Goal: Task Accomplishment & Management: Use online tool/utility

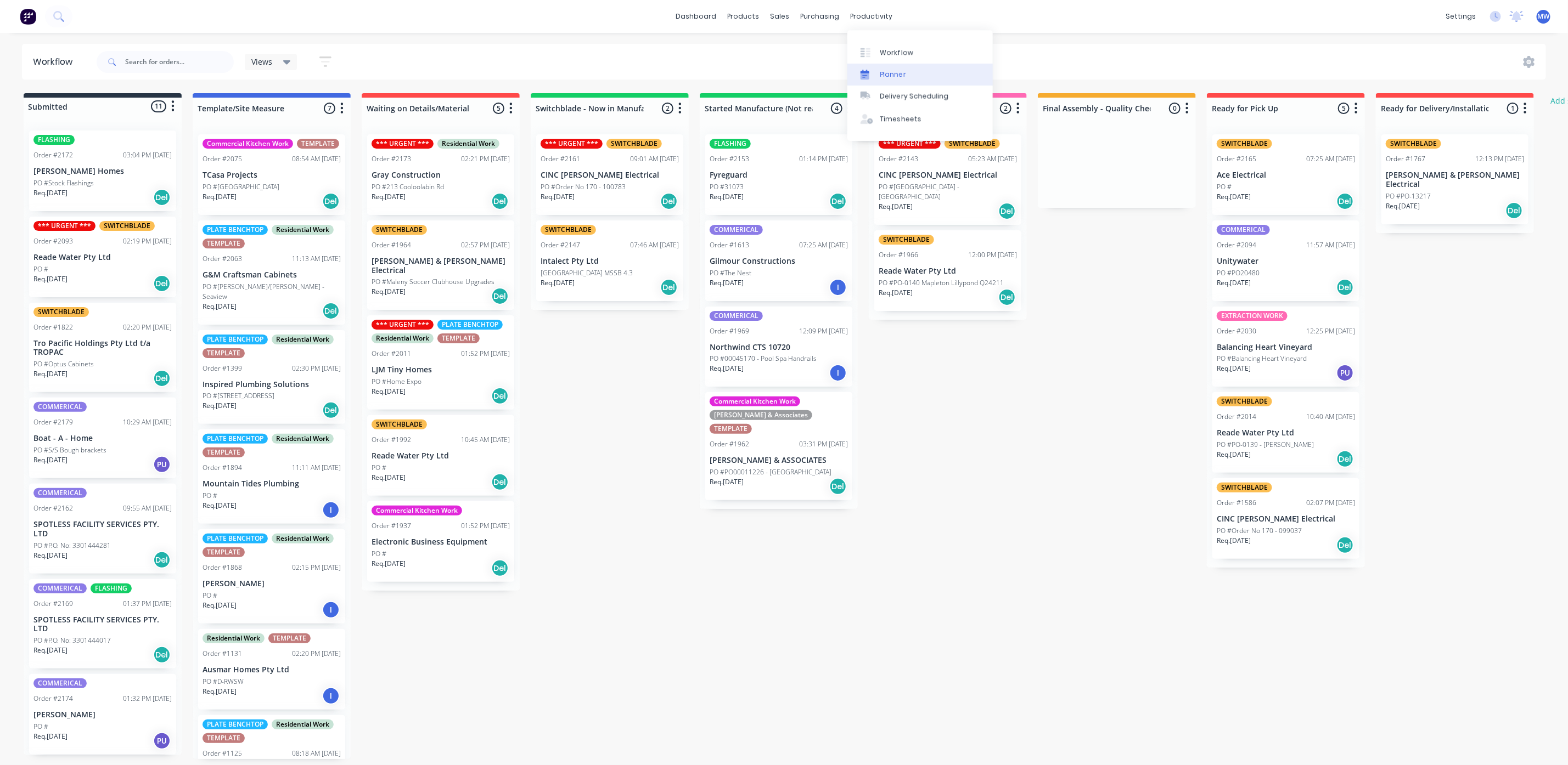
click at [902, 67] on link "Planner" at bounding box center [920, 74] width 146 height 22
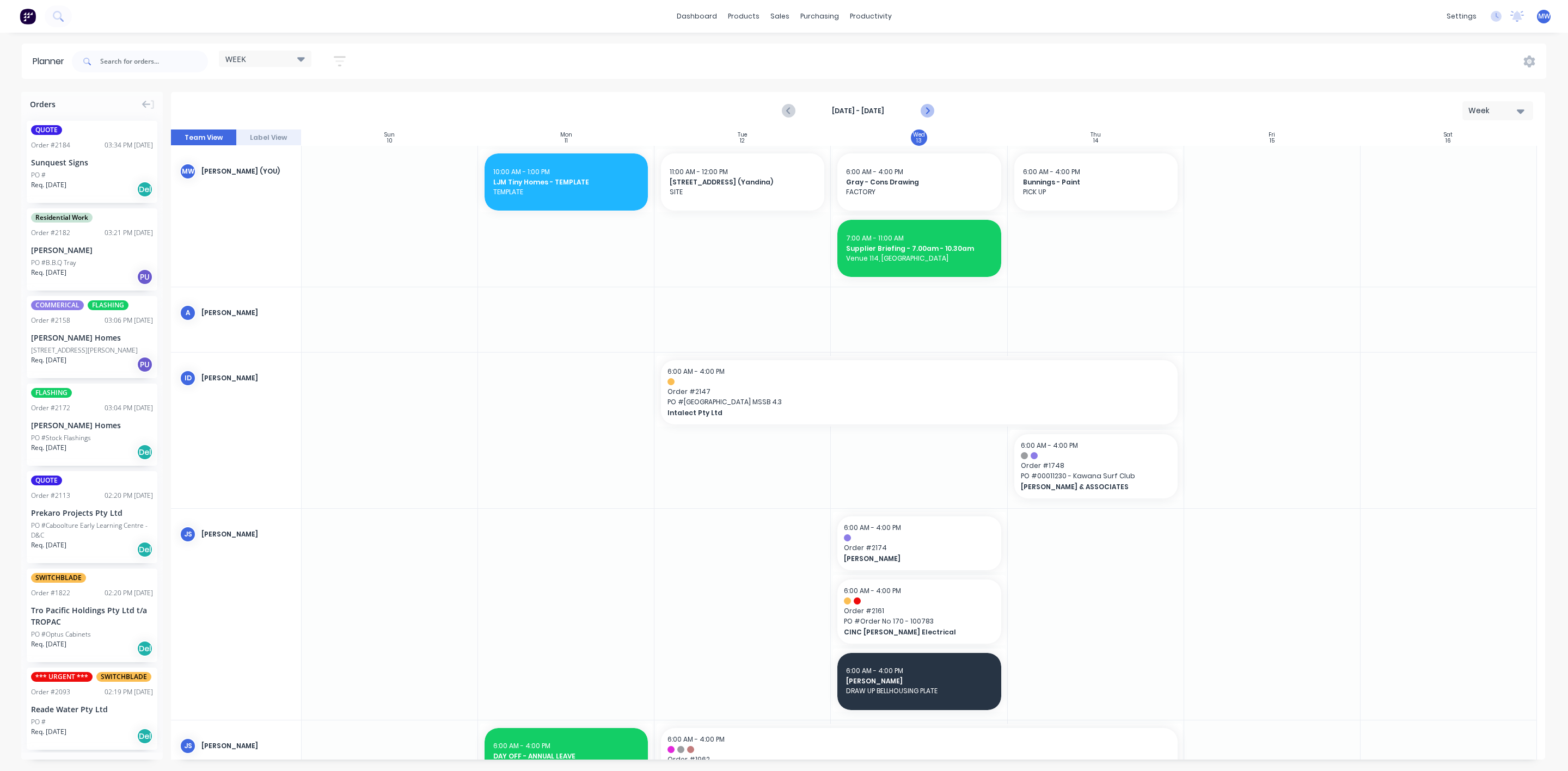
click at [927, 112] on icon "Next page" at bounding box center [927, 111] width 5 height 9
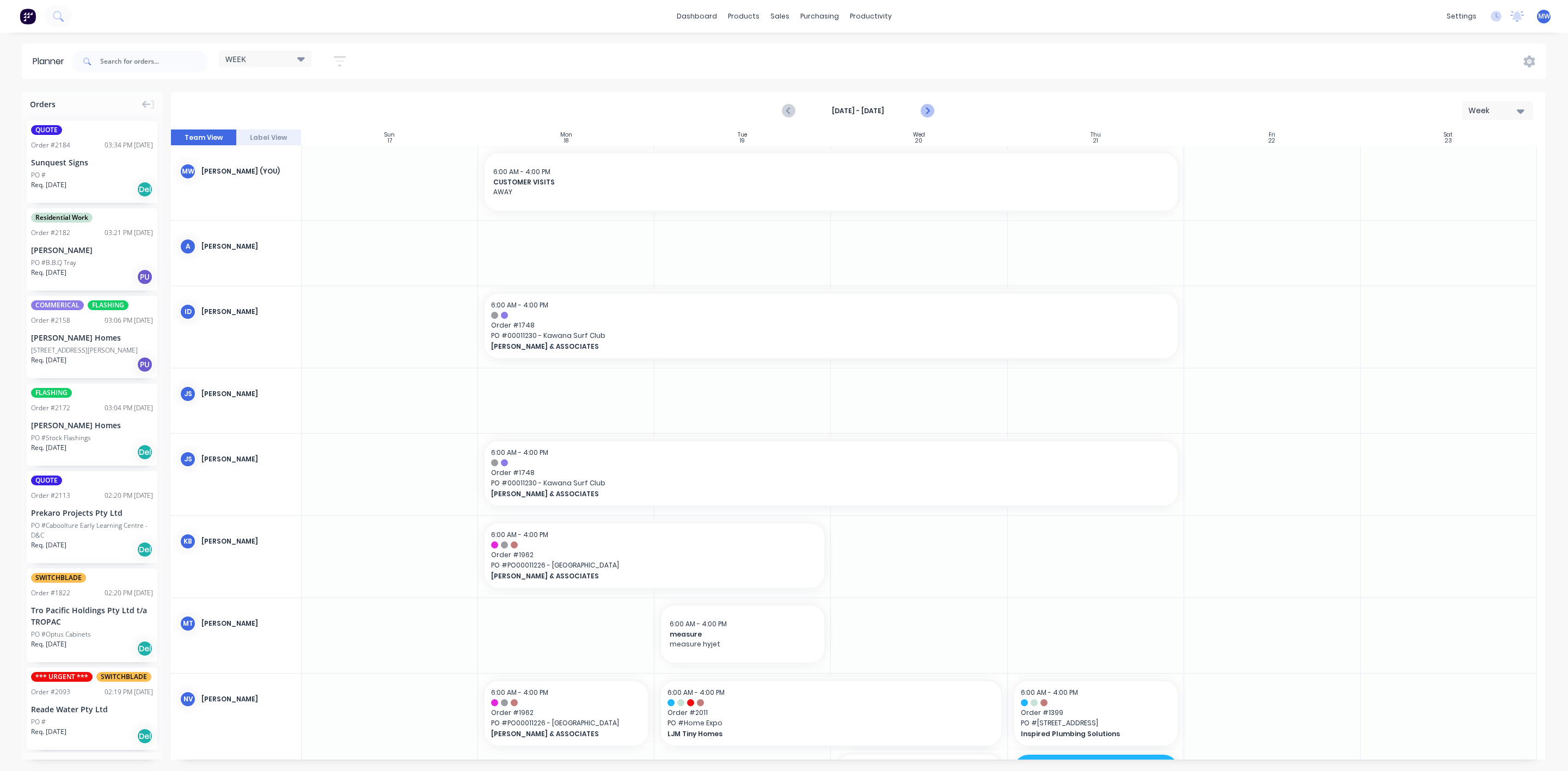
click at [929, 112] on icon "Next page" at bounding box center [926, 111] width 13 height 13
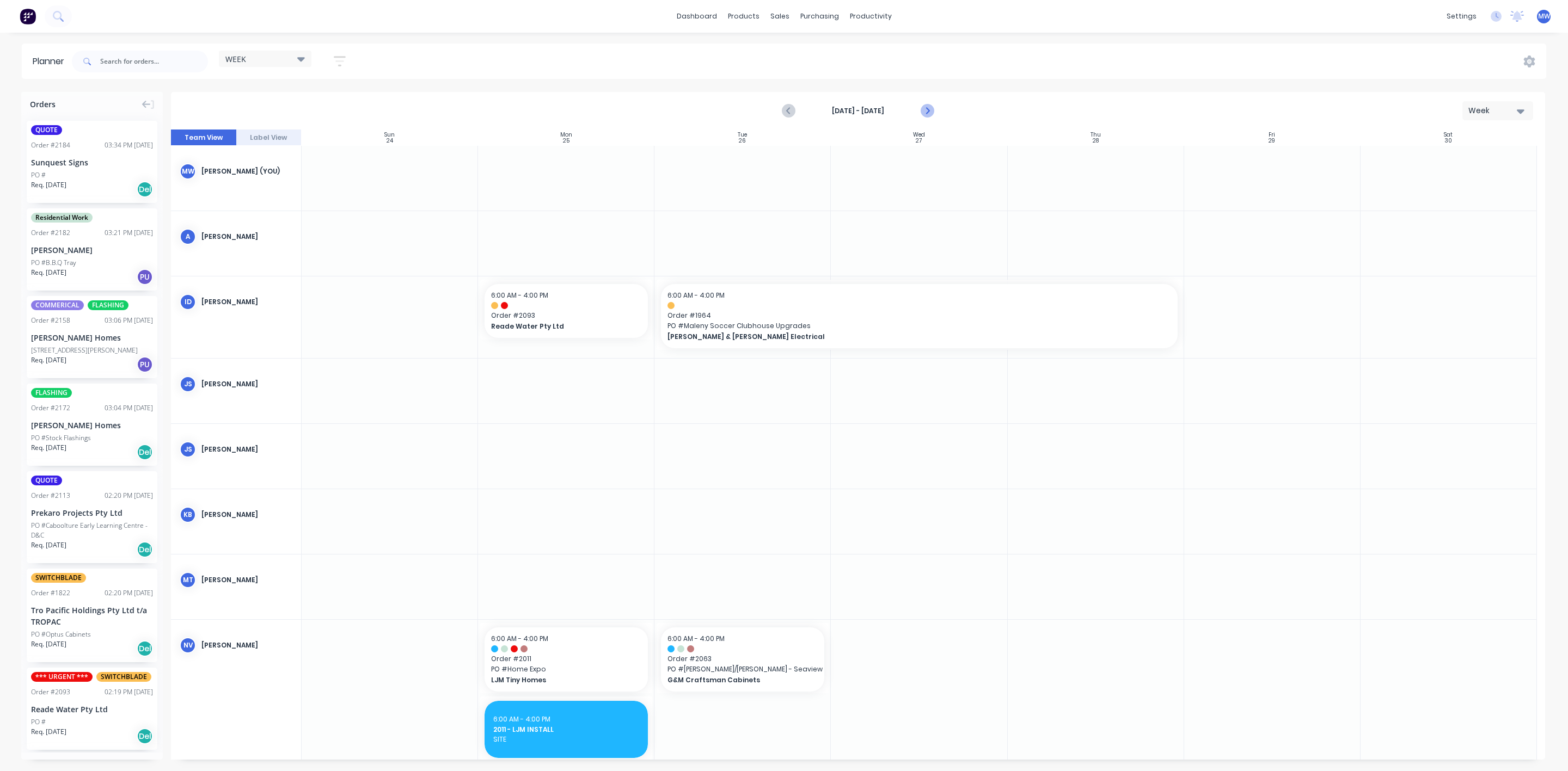
click at [924, 111] on icon "Next page" at bounding box center [926, 111] width 13 height 13
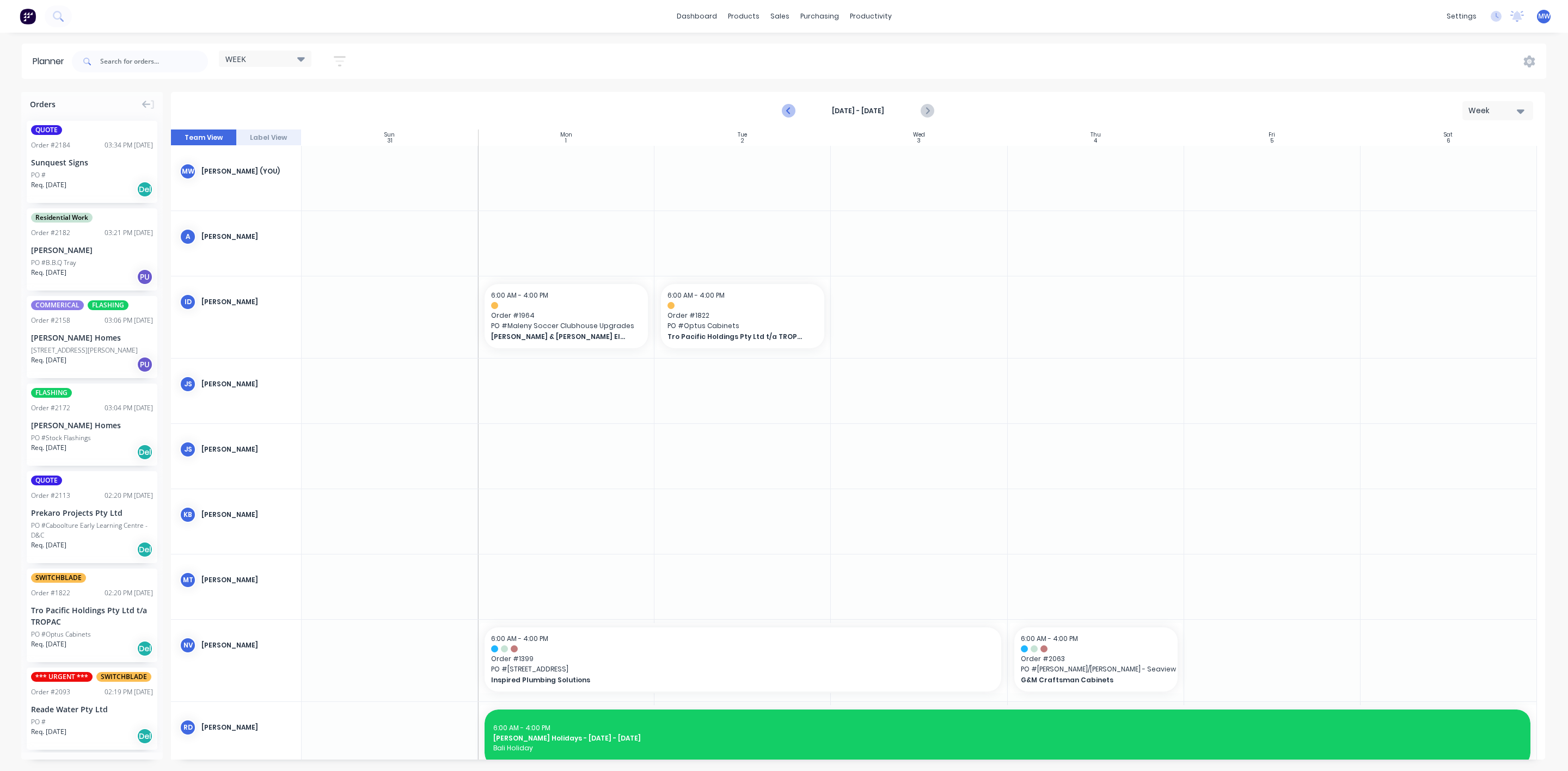
click at [788, 111] on icon "Previous page" at bounding box center [789, 111] width 5 height 9
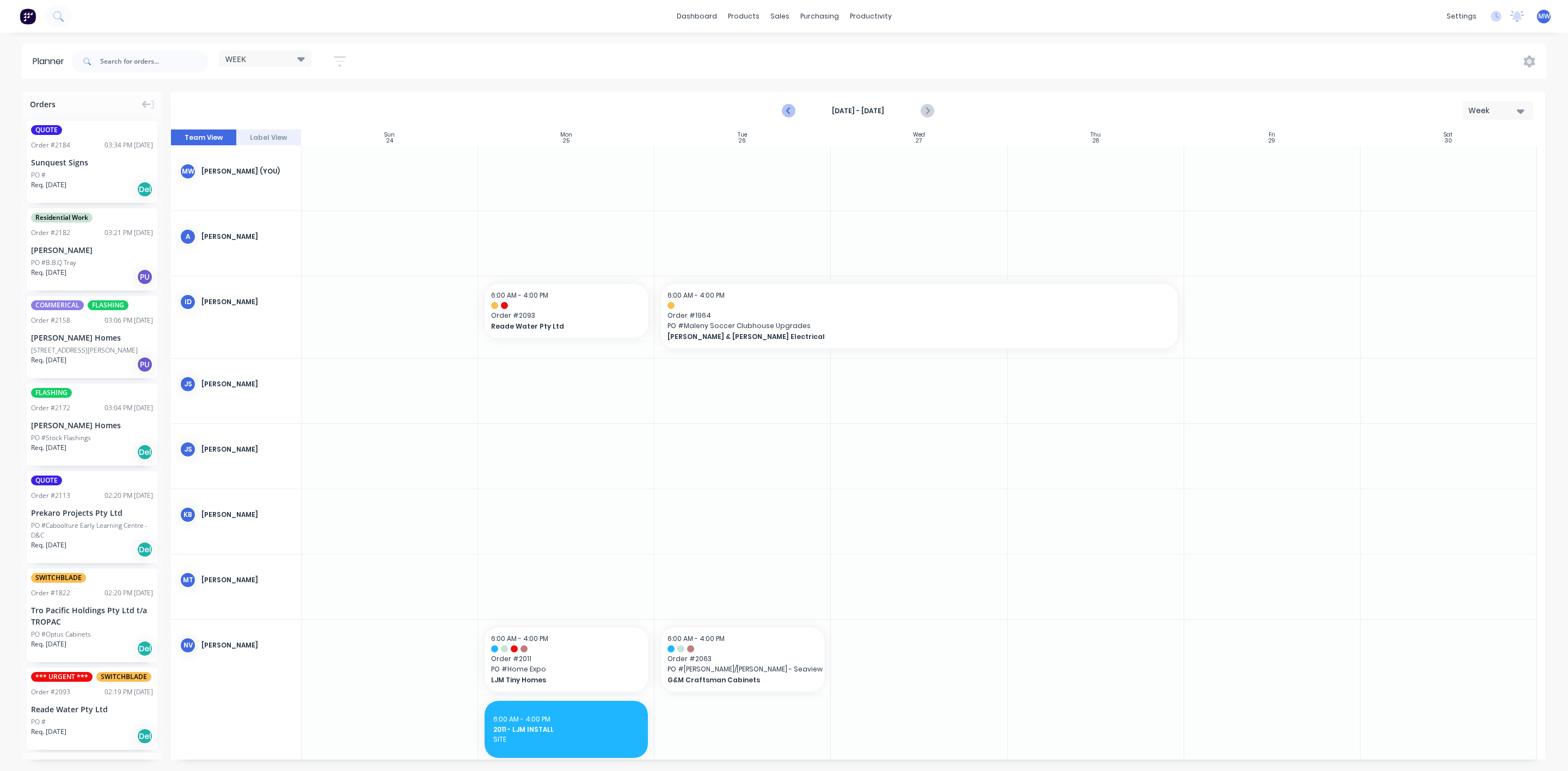
click at [788, 111] on icon "Previous page" at bounding box center [789, 111] width 5 height 9
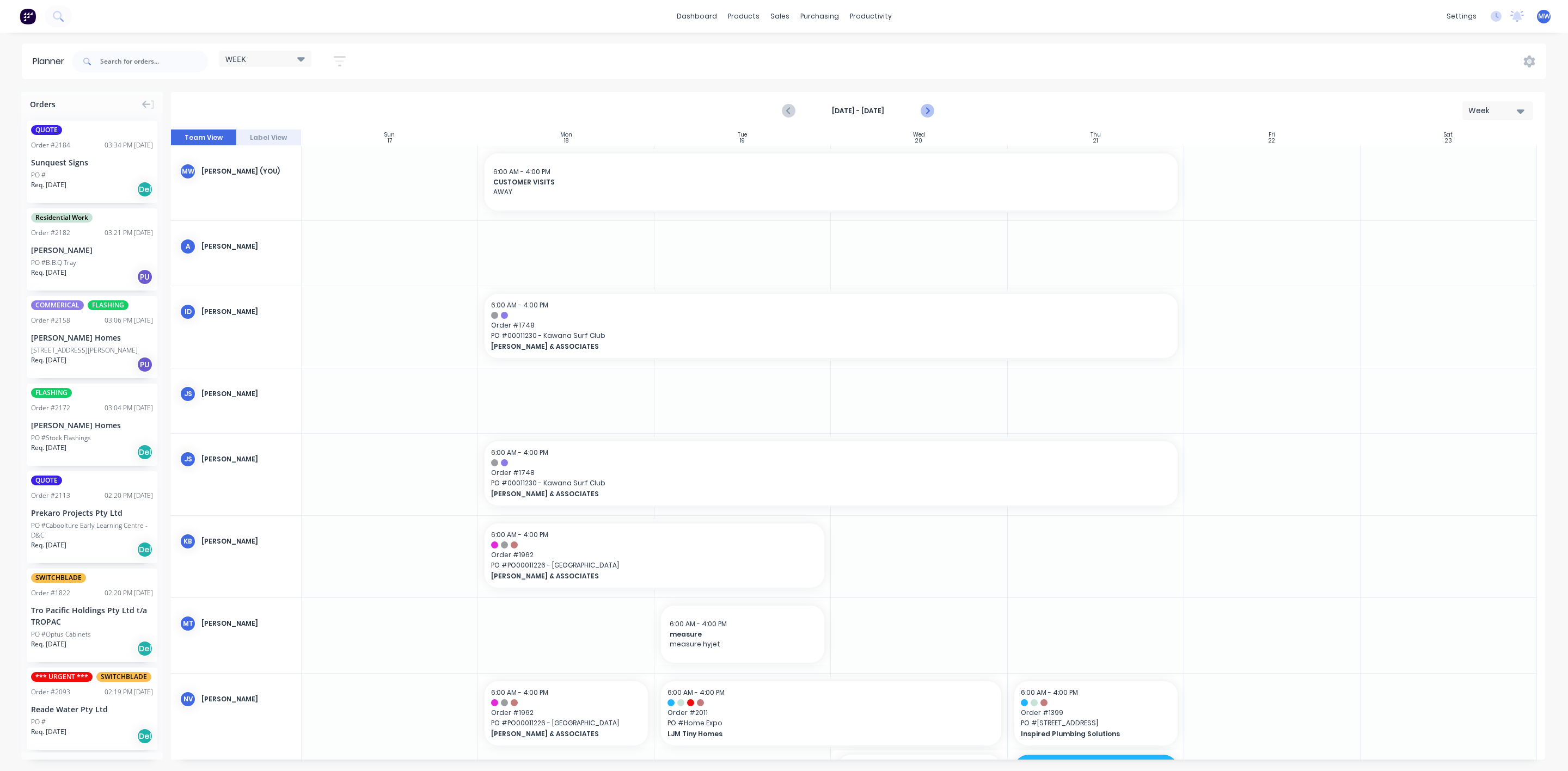
click at [921, 112] on icon "Next page" at bounding box center [926, 111] width 13 height 13
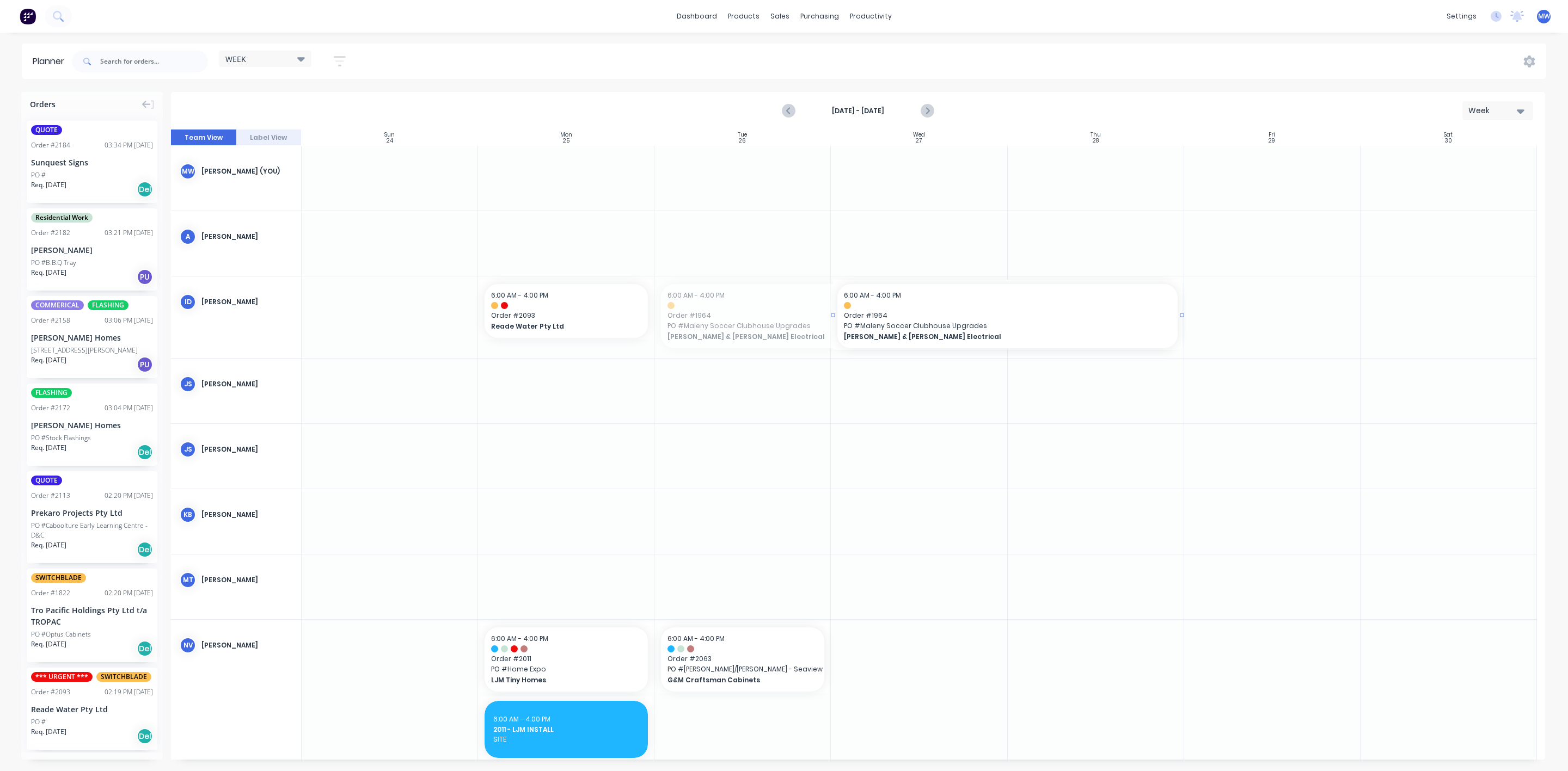
drag, startPoint x: 656, startPoint y: 314, endPoint x: 859, endPoint y: 327, distance: 203.4
drag, startPoint x: 653, startPoint y: 307, endPoint x: 684, endPoint y: 312, distance: 31.4
click at [927, 109] on icon "Next page" at bounding box center [927, 111] width 5 height 9
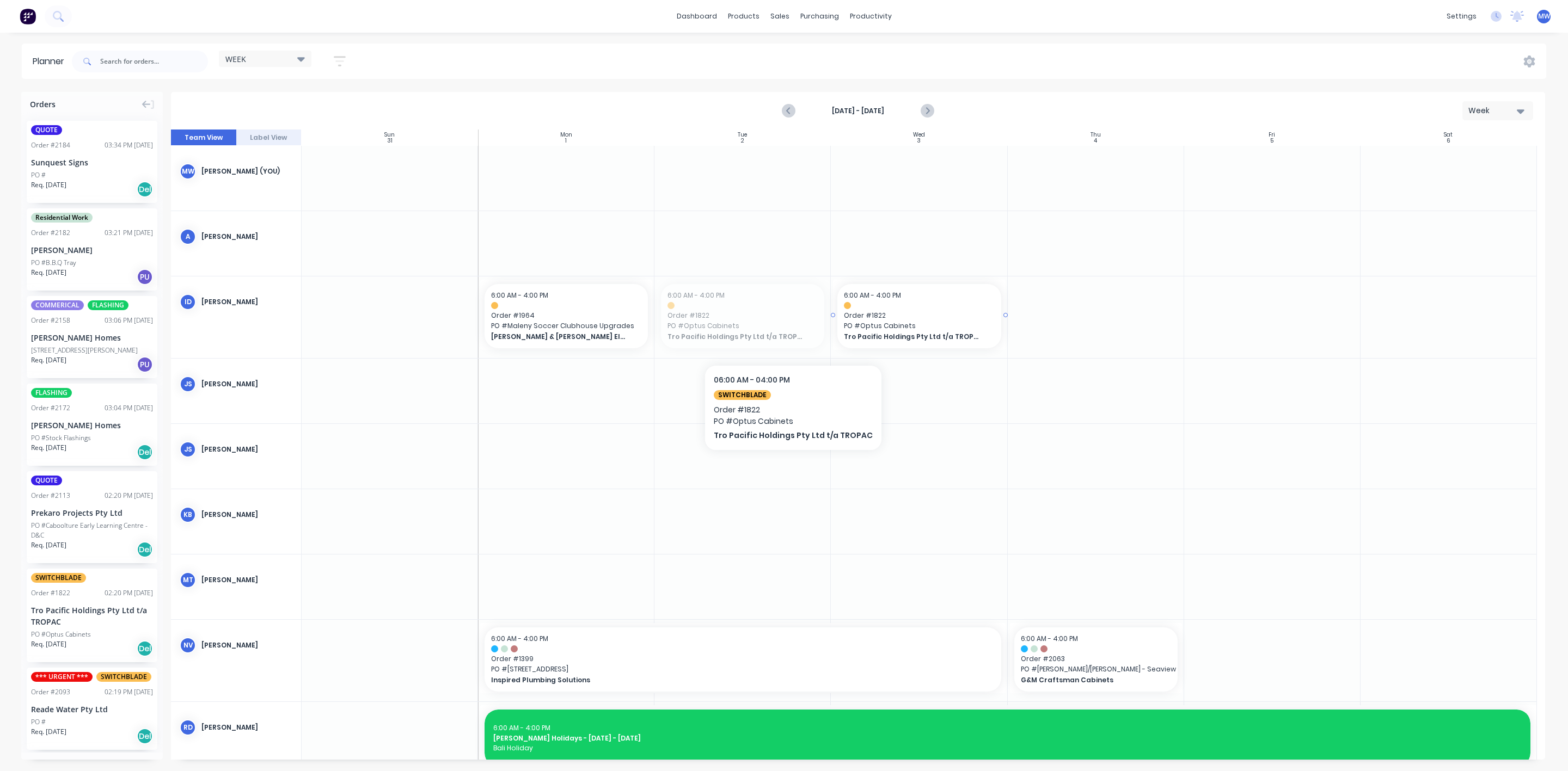
drag, startPoint x: 729, startPoint y: 324, endPoint x: 788, endPoint y: 332, distance: 59.5
drag, startPoint x: 649, startPoint y: 314, endPoint x: 705, endPoint y: 315, distance: 56.0
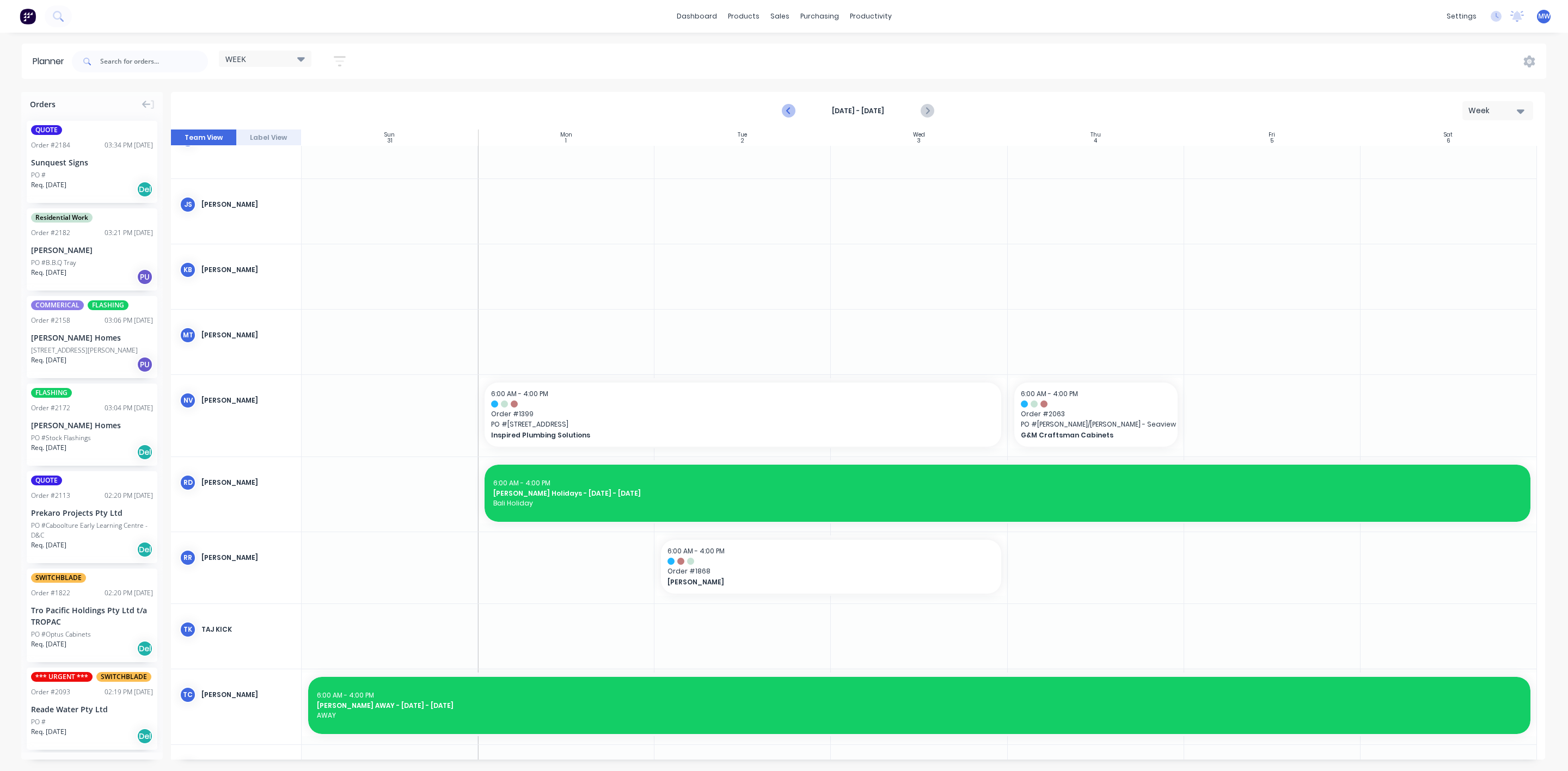
click at [794, 108] on icon "Previous page" at bounding box center [789, 111] width 13 height 13
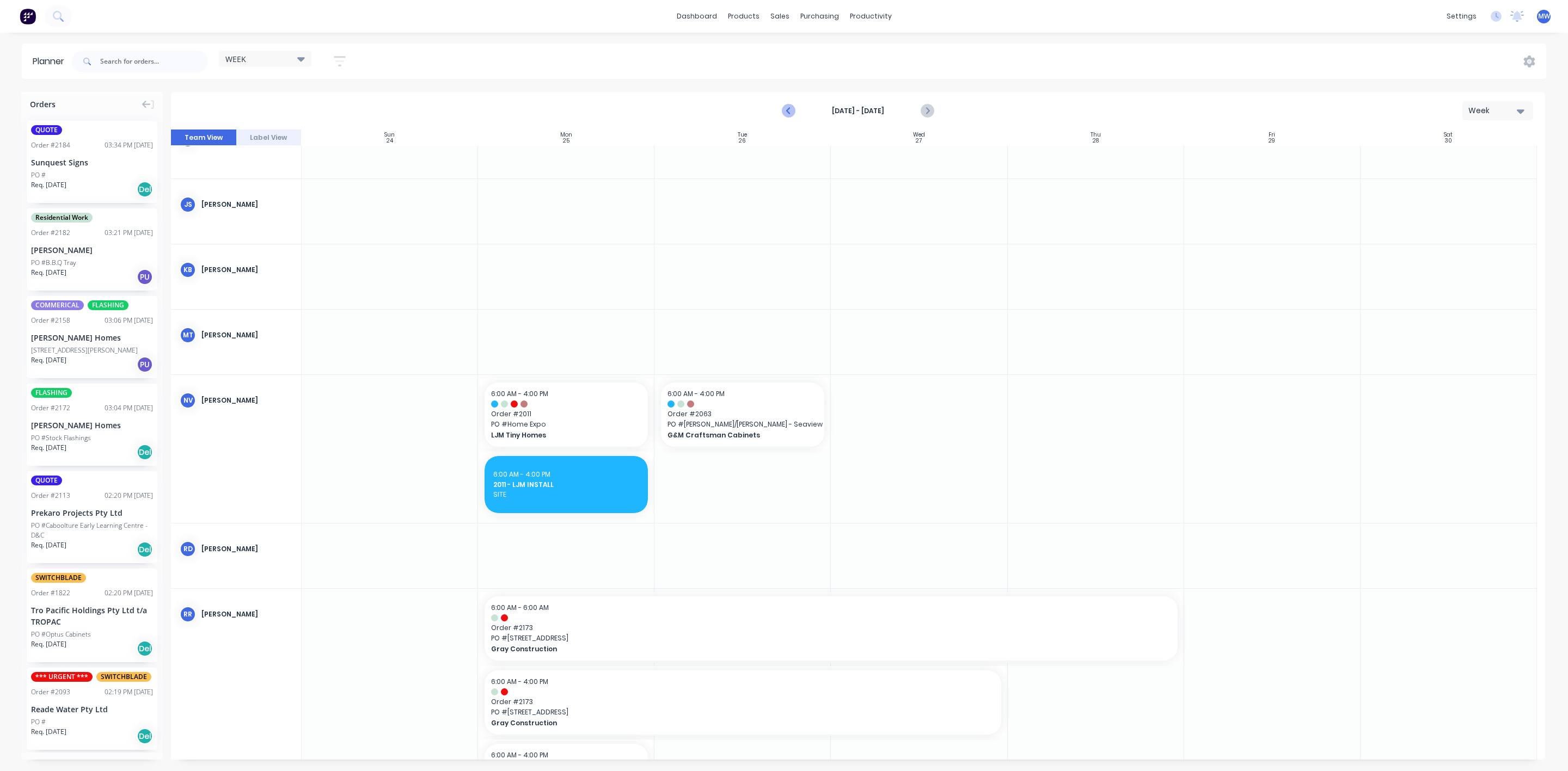
click at [794, 108] on icon "Previous page" at bounding box center [789, 111] width 13 height 13
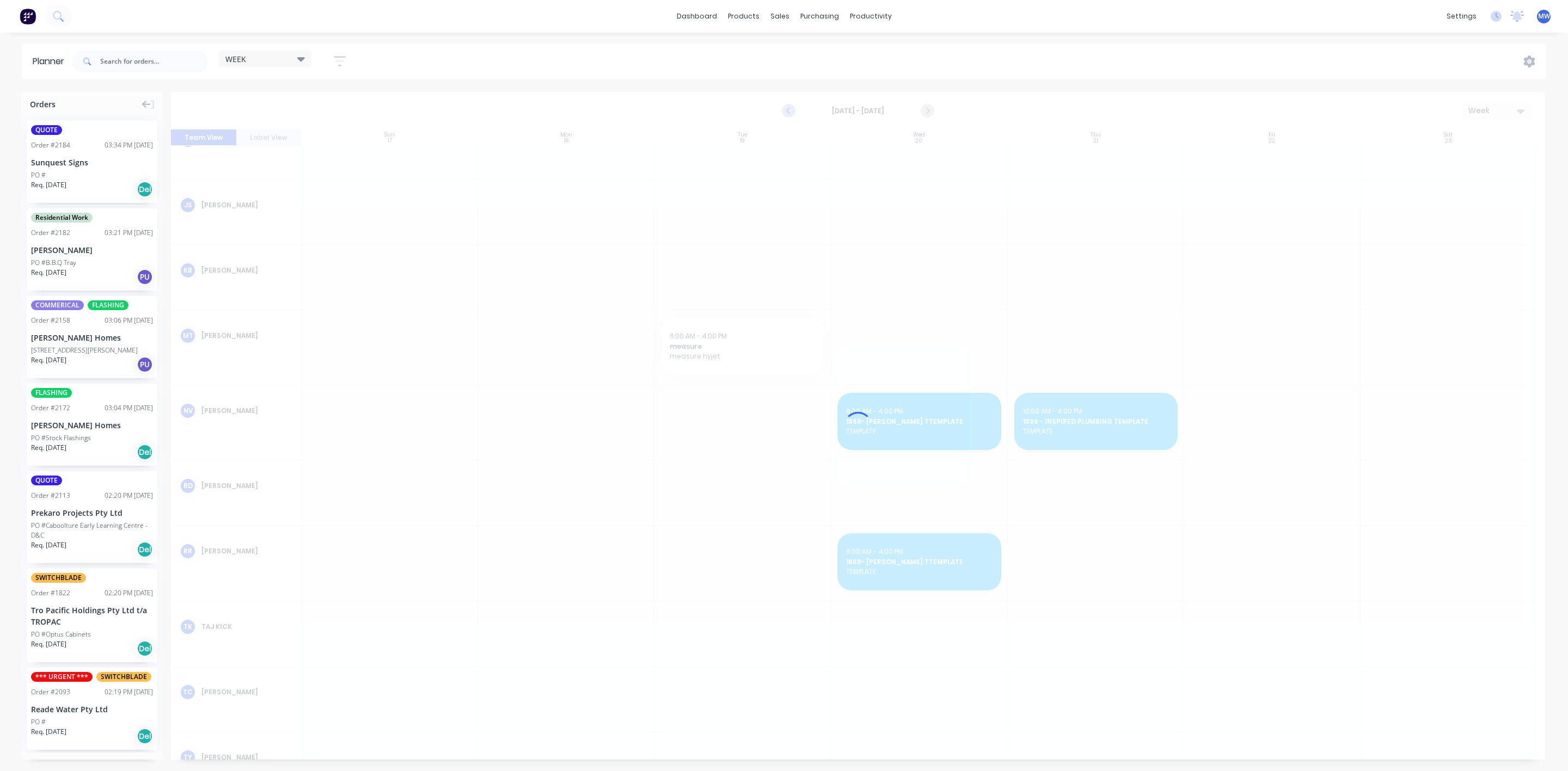
scroll to position [254, 0]
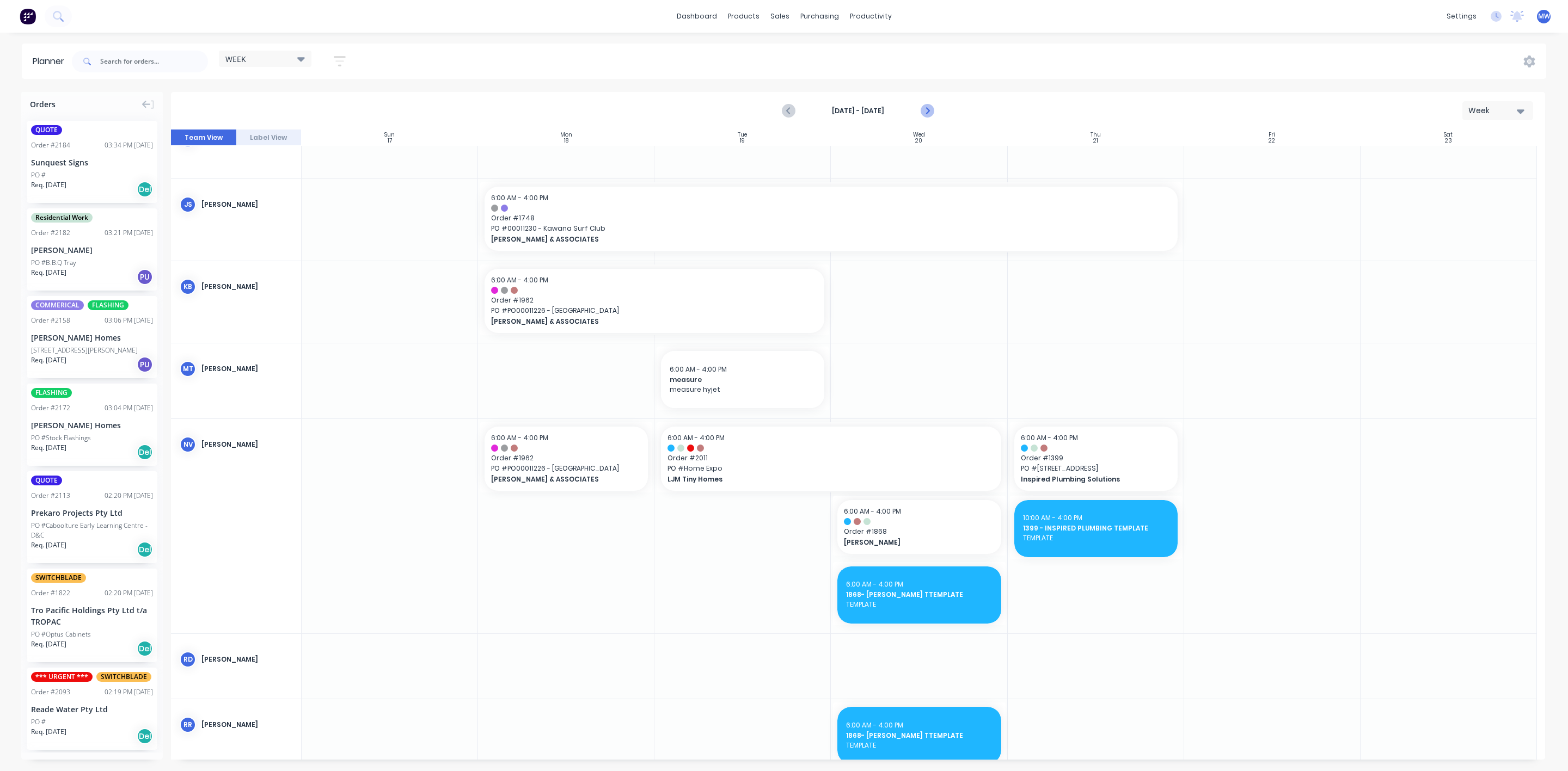
click at [929, 109] on icon "Next page" at bounding box center [926, 111] width 13 height 13
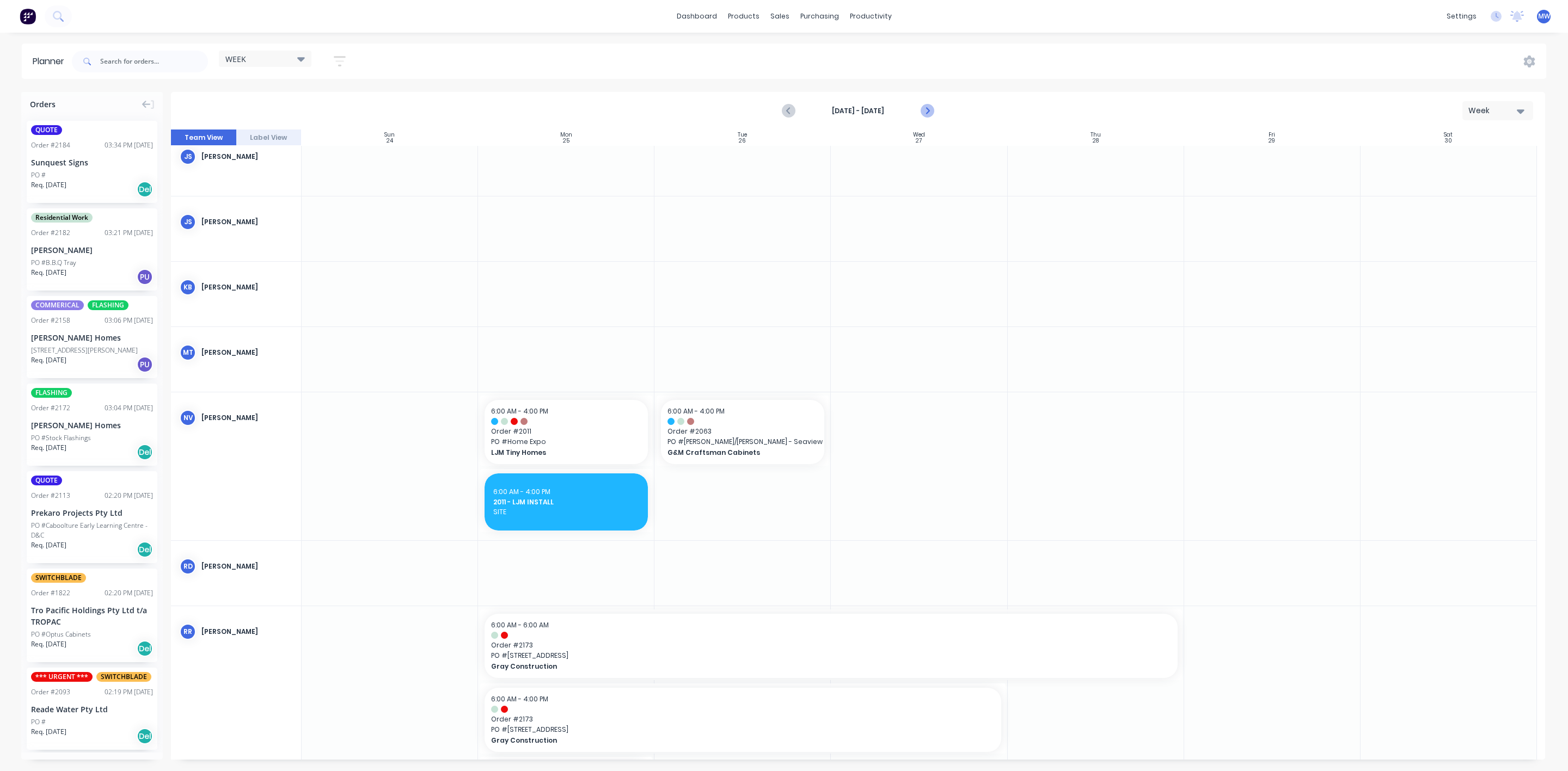
scroll to position [245, 0]
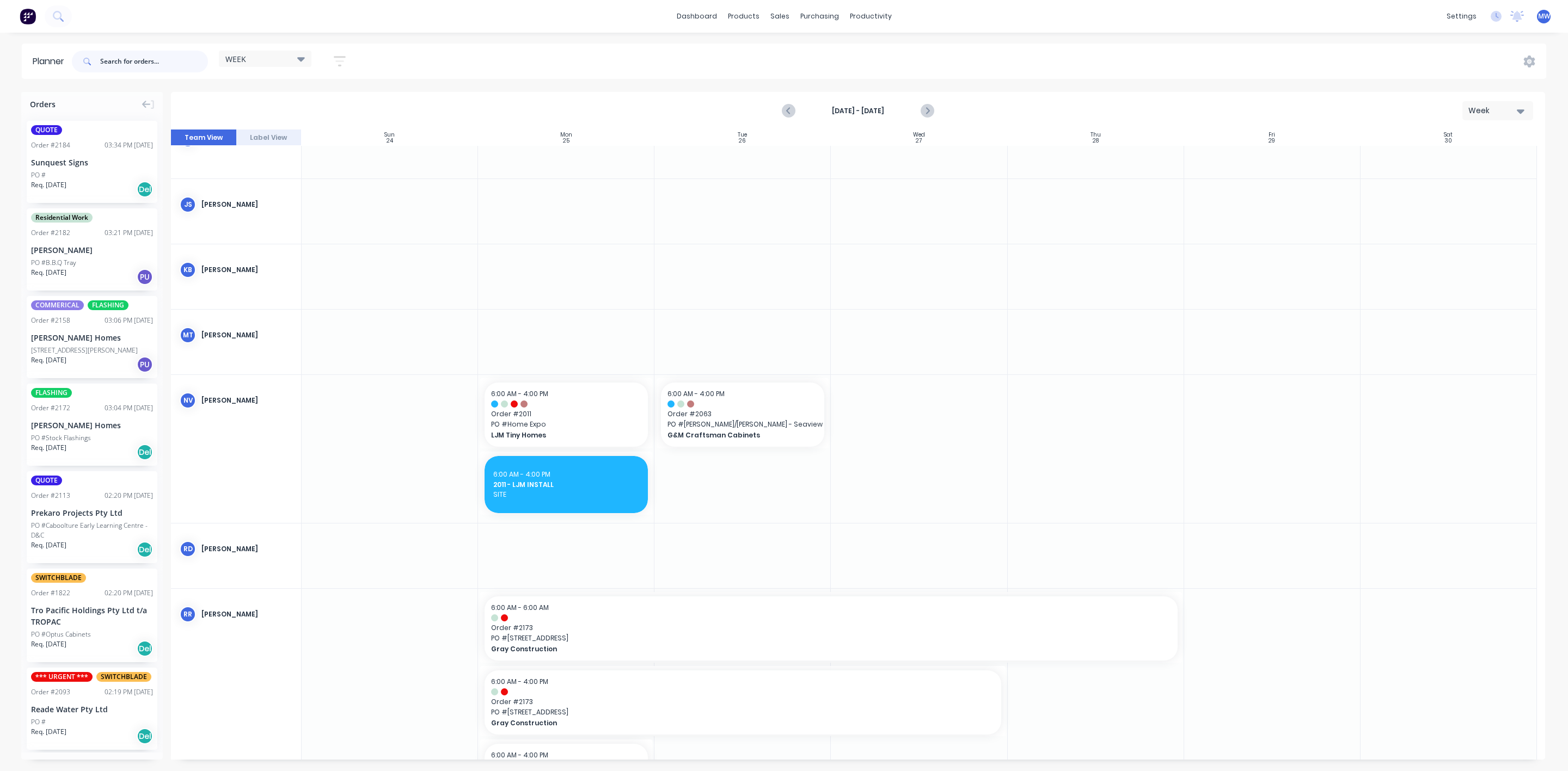
click at [152, 56] on input "text" at bounding box center [154, 61] width 108 height 22
type input "kawana"
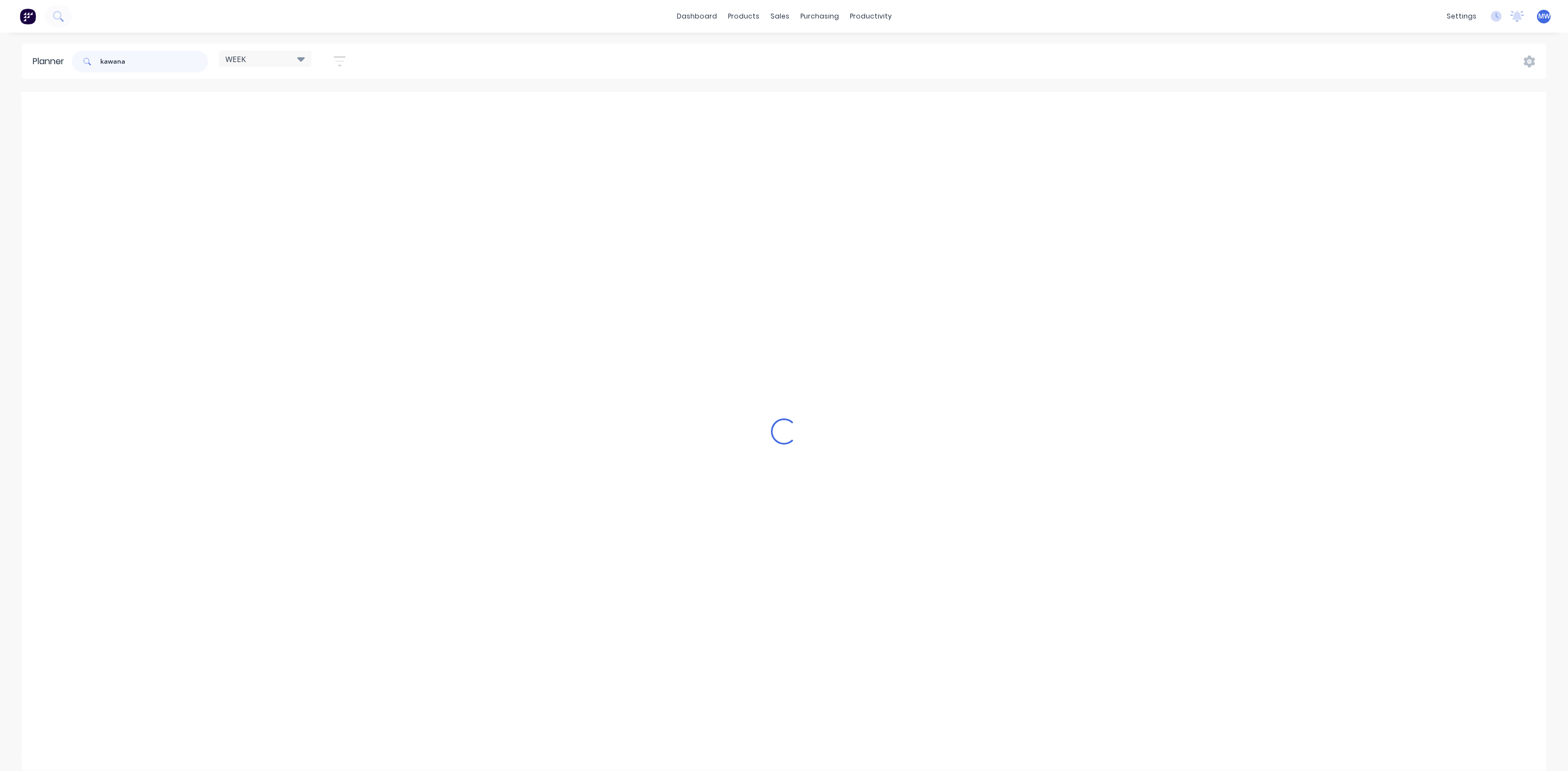
scroll to position [228, 0]
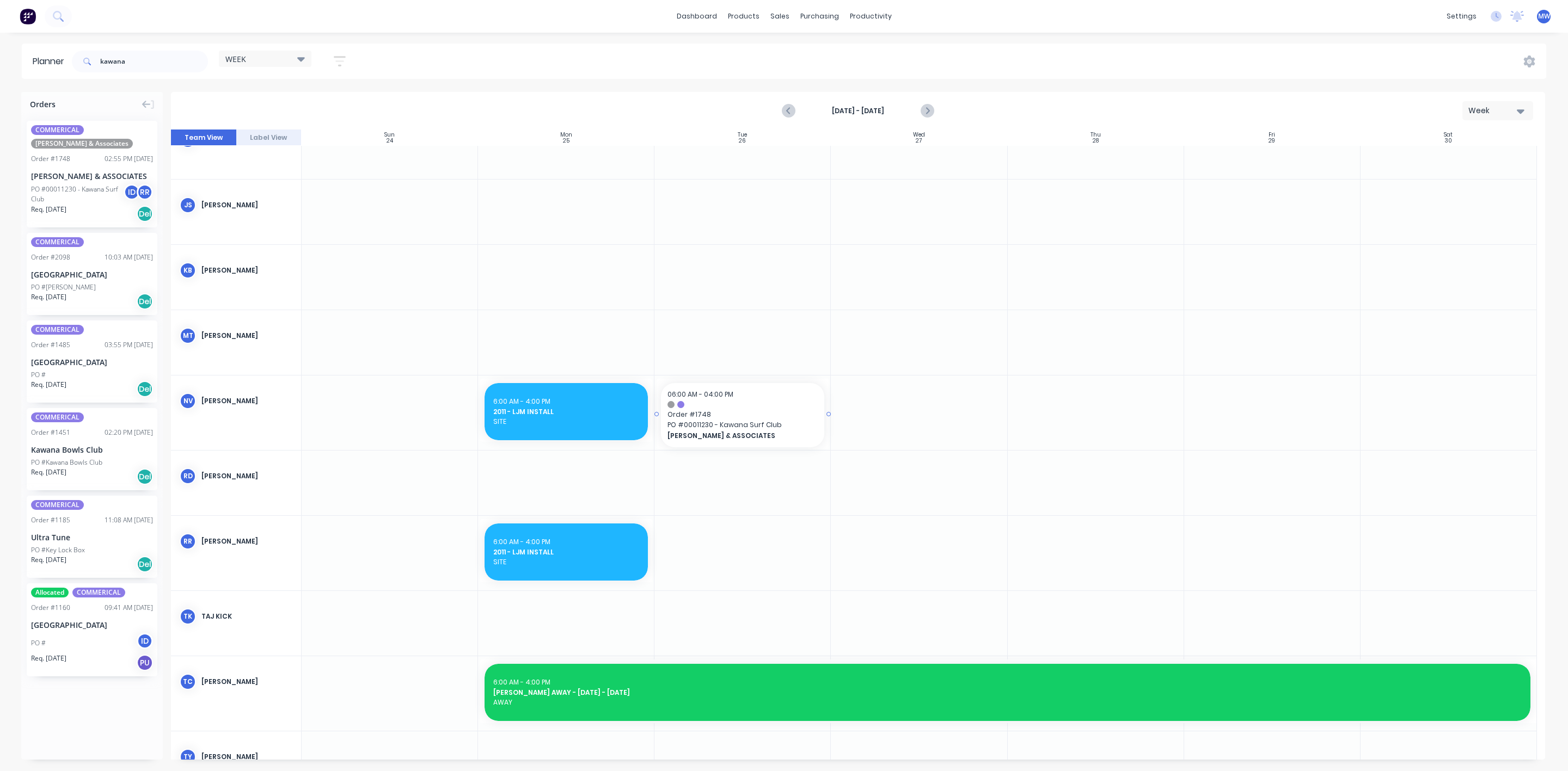
drag, startPoint x: 91, startPoint y: 192, endPoint x: 743, endPoint y: 423, distance: 691.7
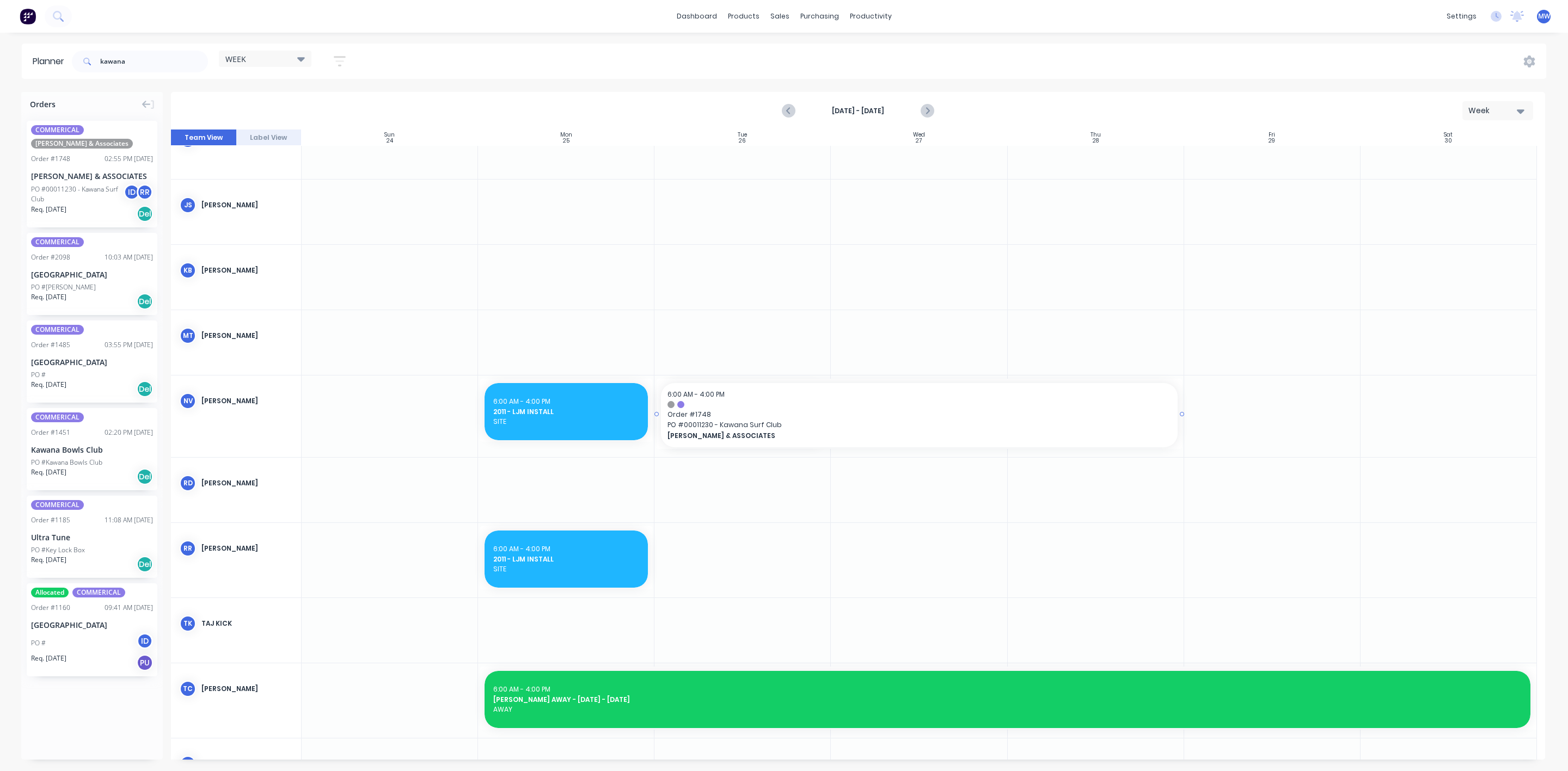
drag, startPoint x: 827, startPoint y: 410, endPoint x: 1085, endPoint y: 423, distance: 258.3
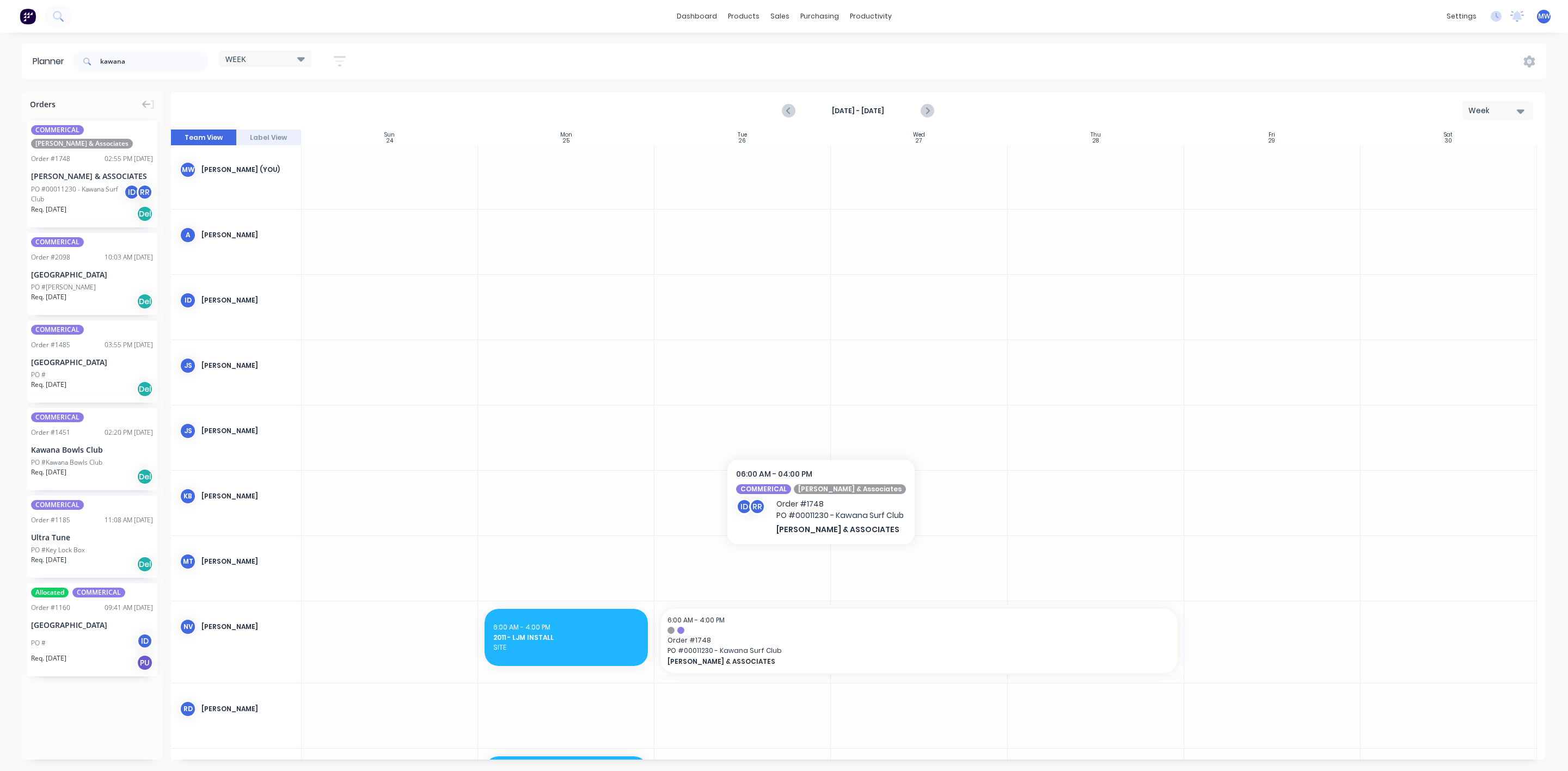
scroll to position [0, 0]
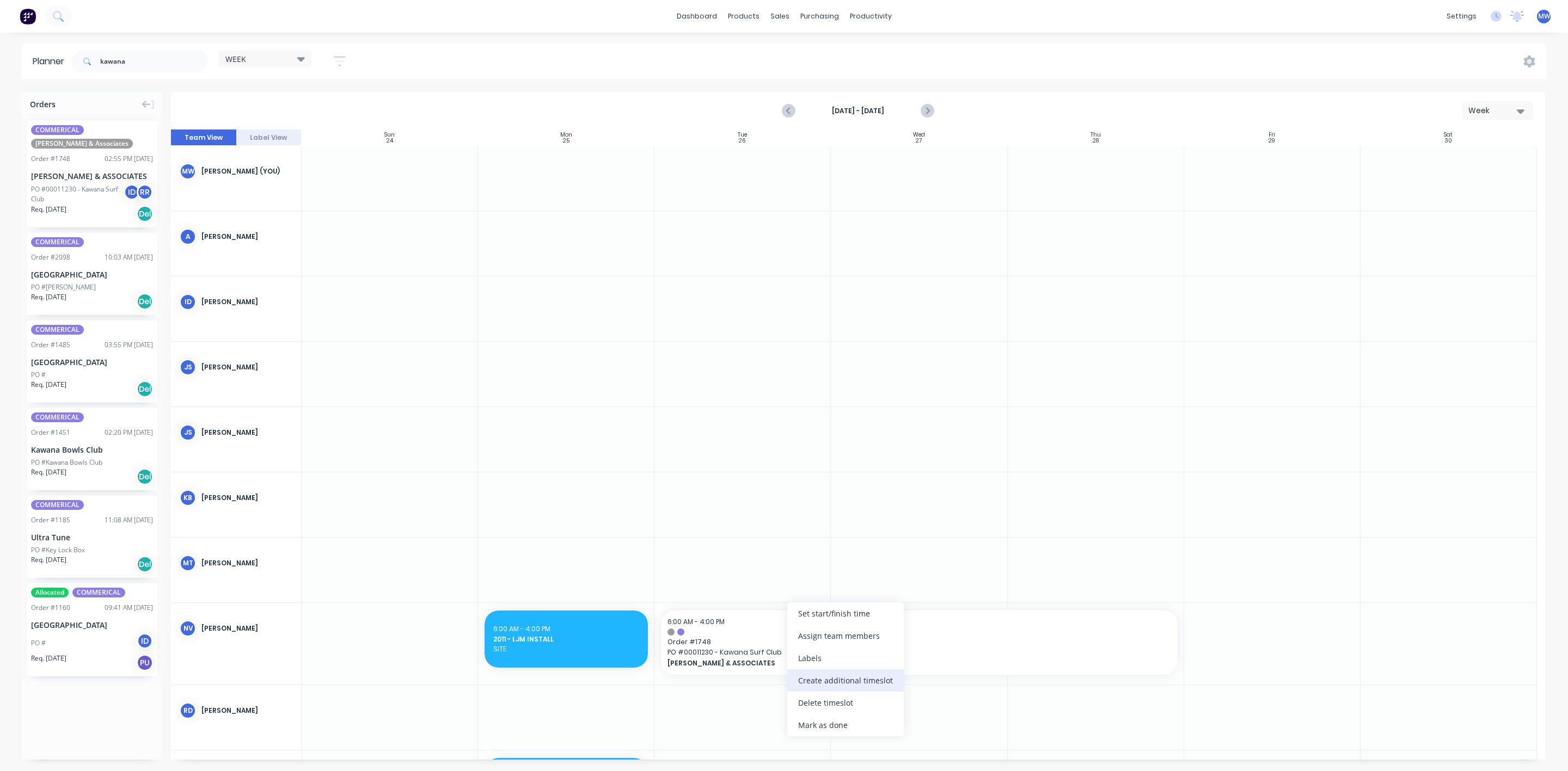
click at [839, 688] on div "Create additional timeslot" at bounding box center [845, 680] width 116 height 22
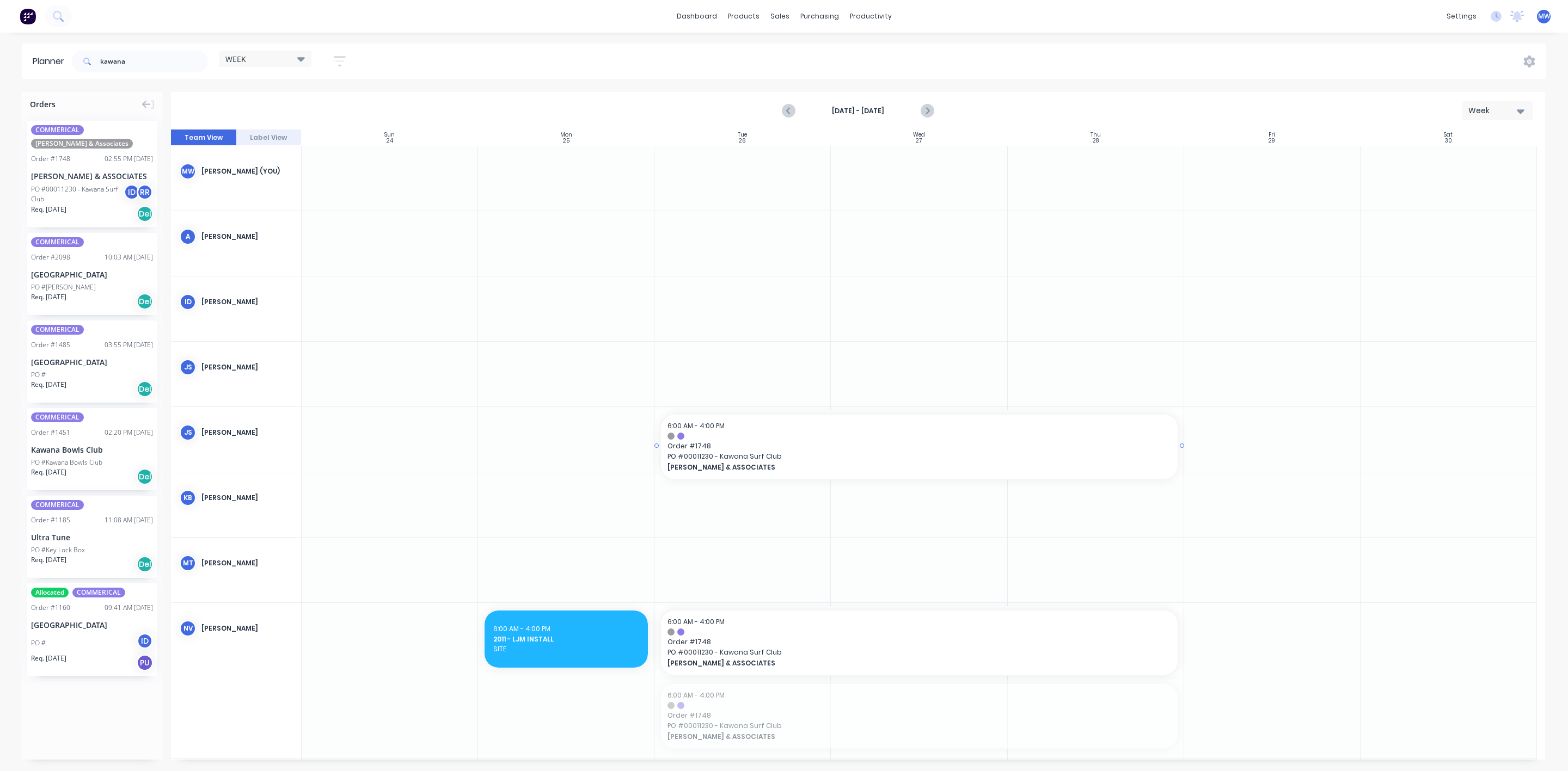
drag, startPoint x: 735, startPoint y: 719, endPoint x: 794, endPoint y: 422, distance: 302.8
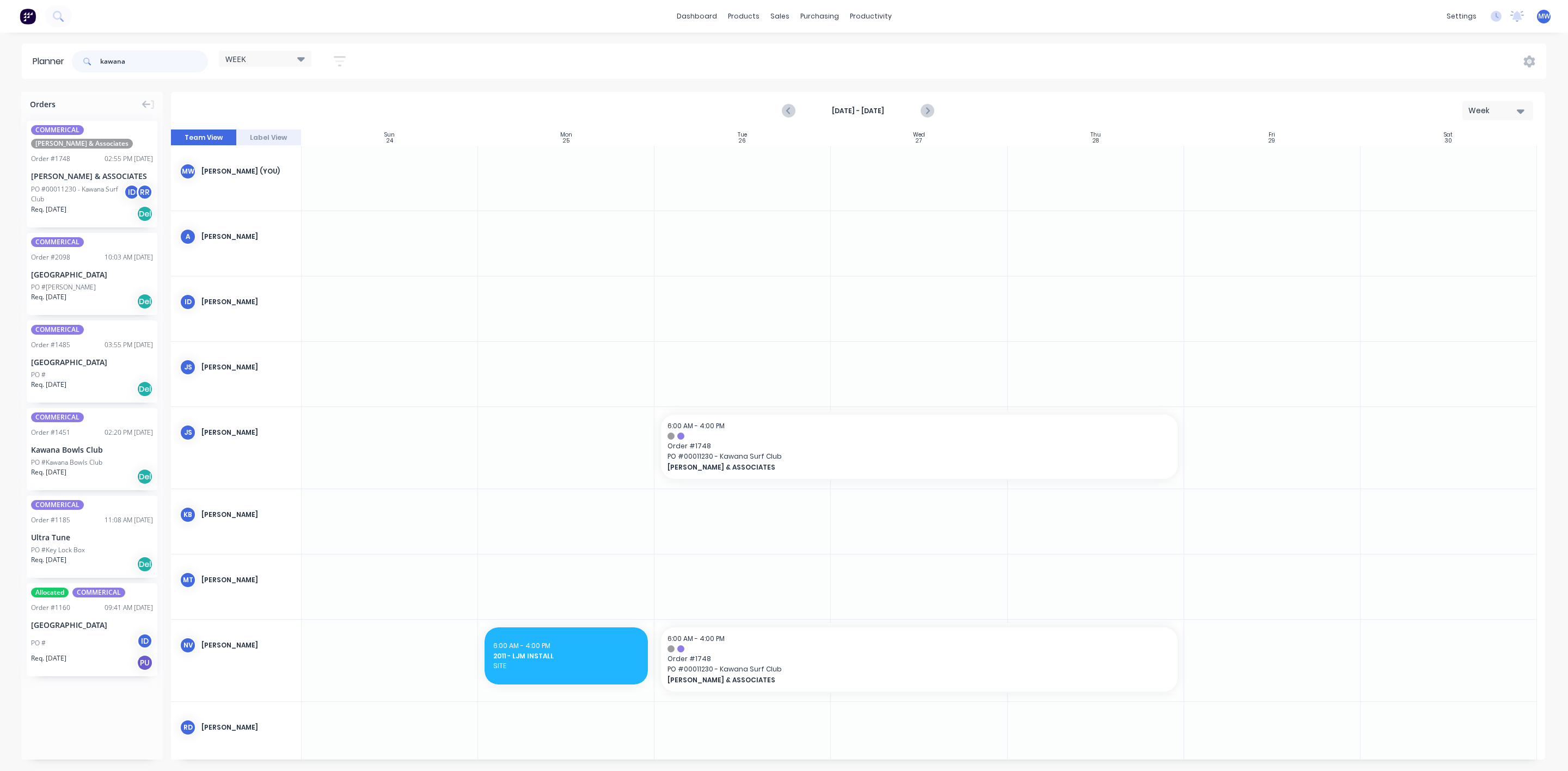
drag, startPoint x: 143, startPoint y: 63, endPoint x: 93, endPoint y: 60, distance: 50.1
click at [95, 60] on div "kawana" at bounding box center [140, 61] width 136 height 22
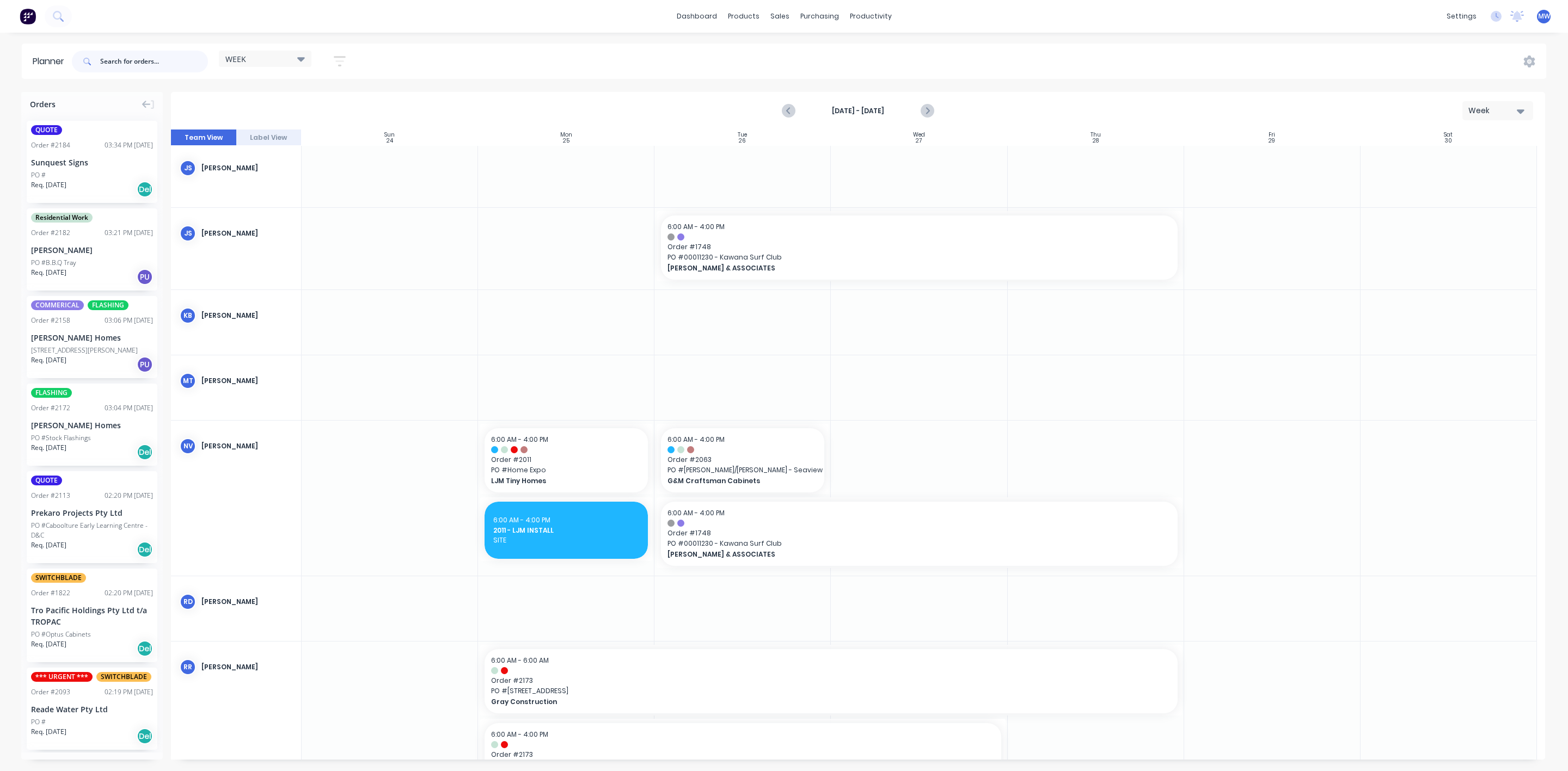
scroll to position [245, 0]
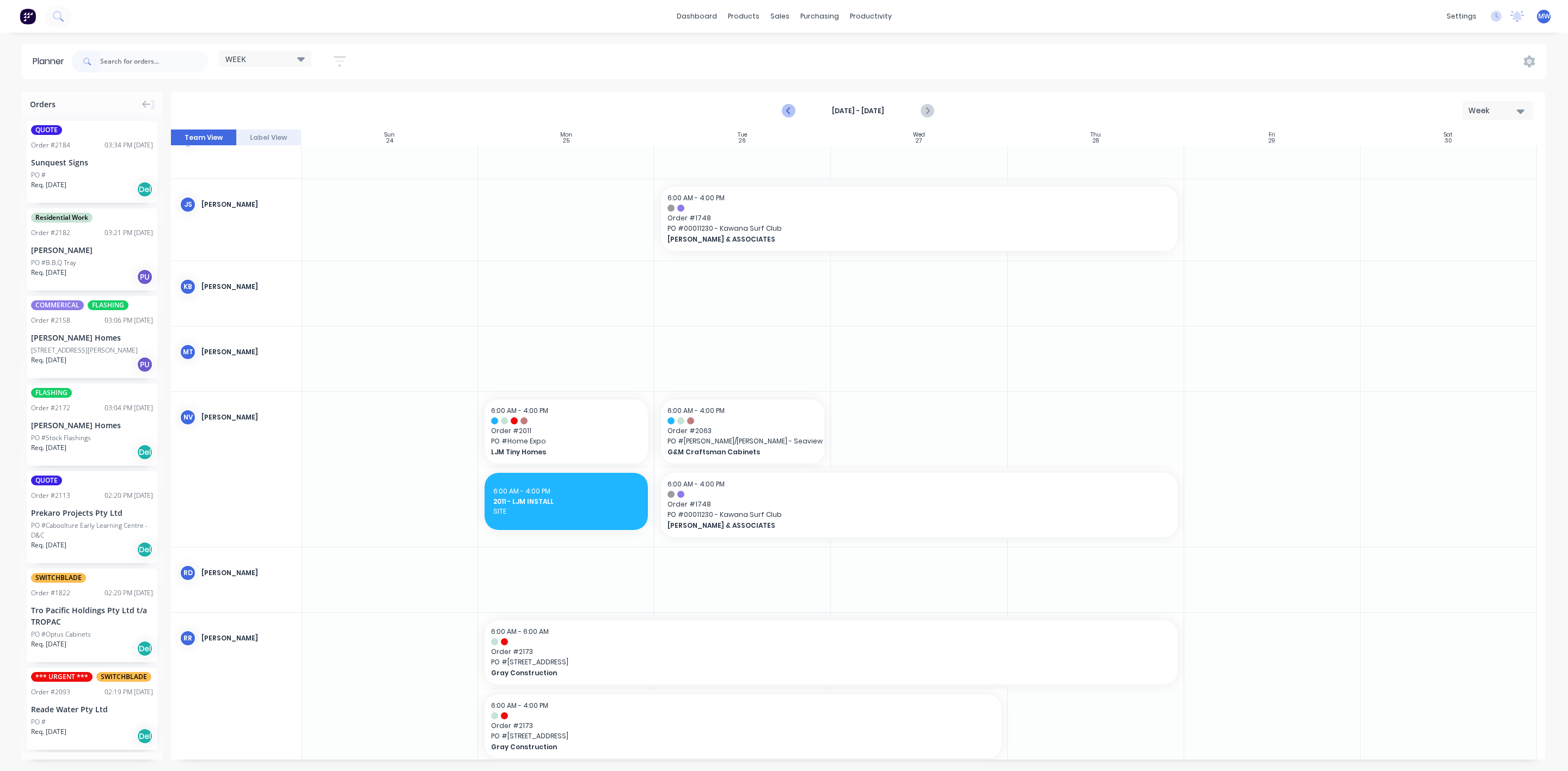
click at [790, 108] on icon "Previous page" at bounding box center [789, 111] width 13 height 13
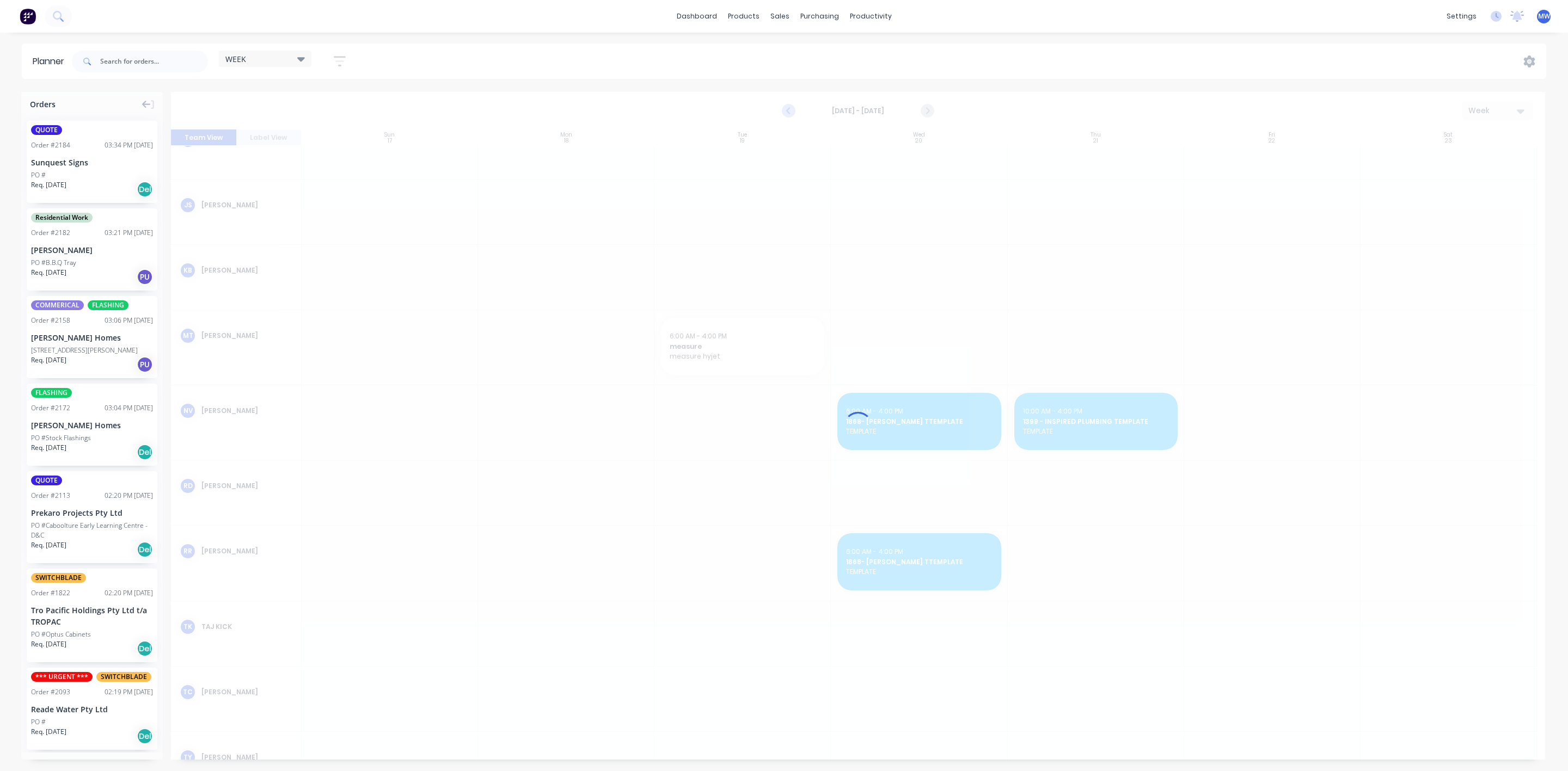
scroll to position [254, 0]
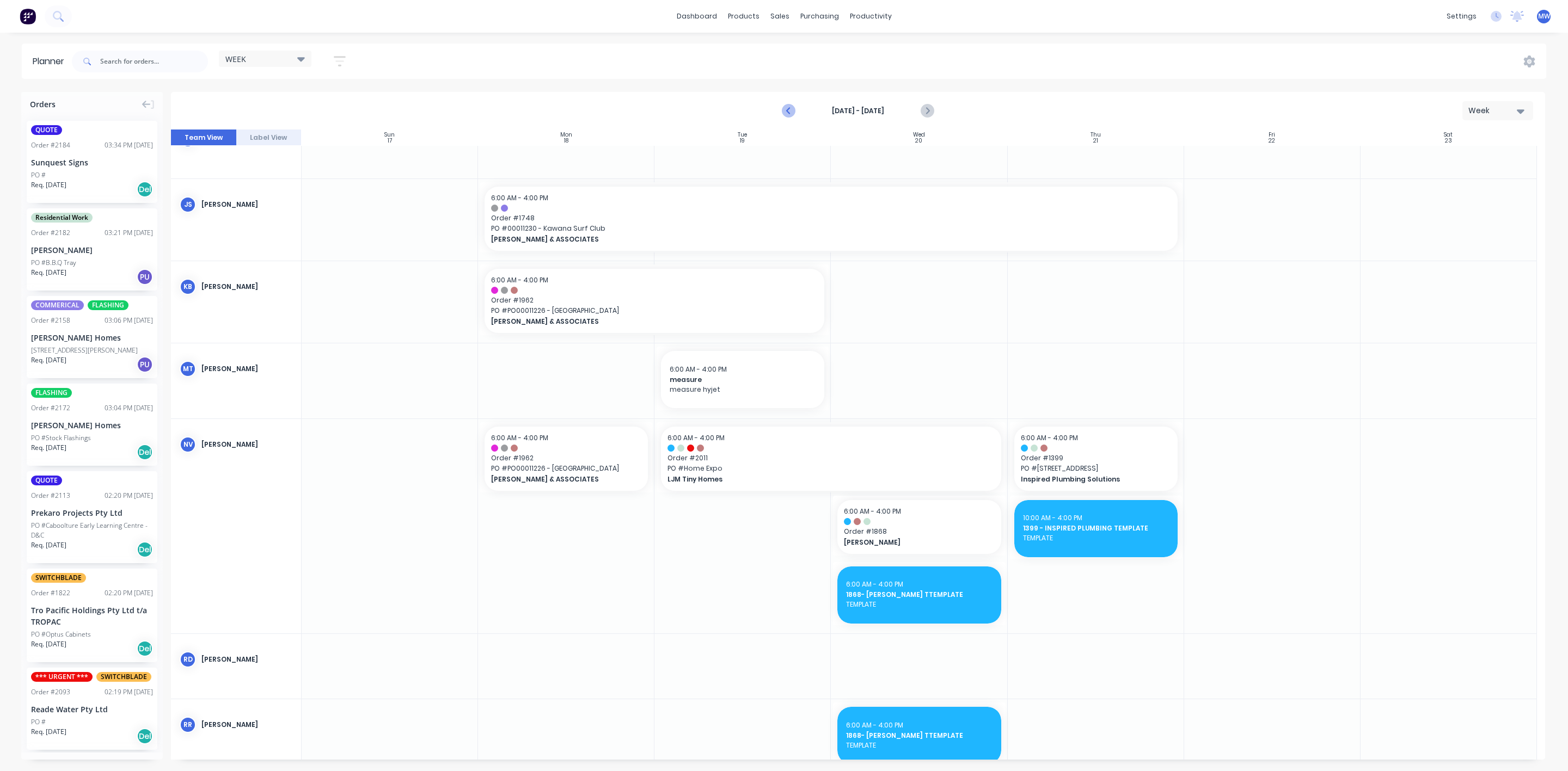
click at [790, 108] on icon "Previous page" at bounding box center [789, 111] width 13 height 13
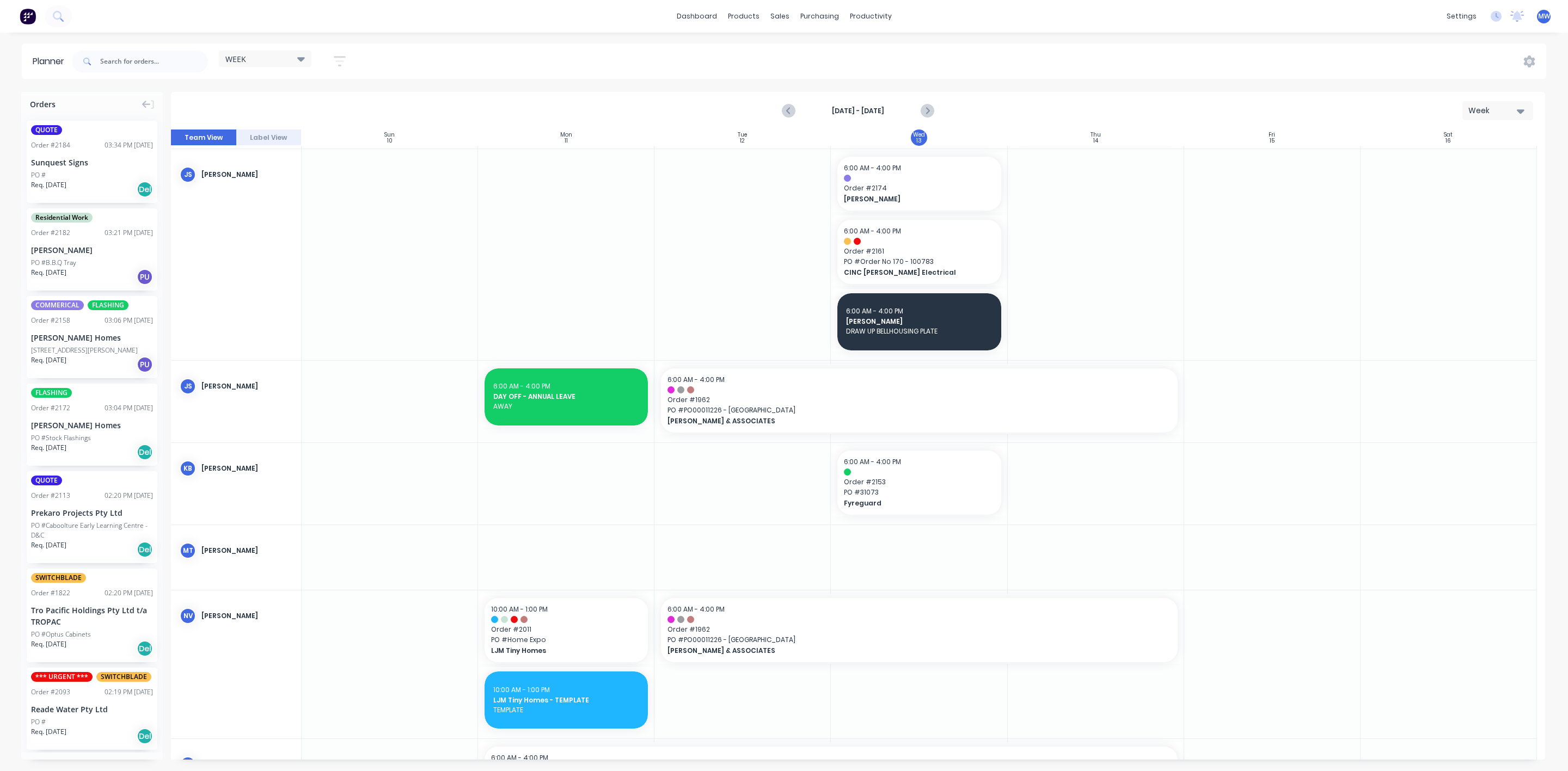
scroll to position [500, 0]
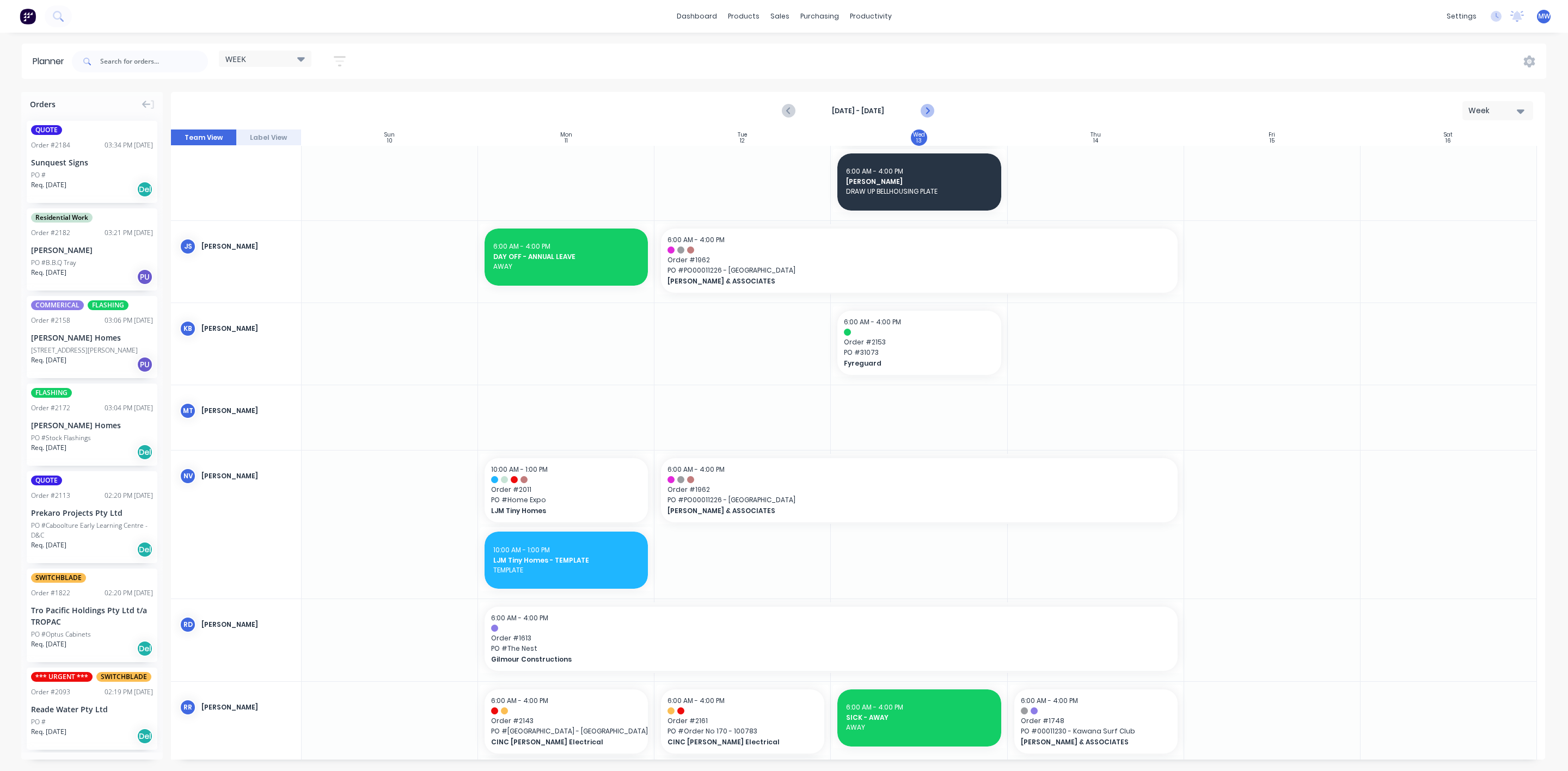
click at [926, 109] on icon "Next page" at bounding box center [926, 111] width 13 height 13
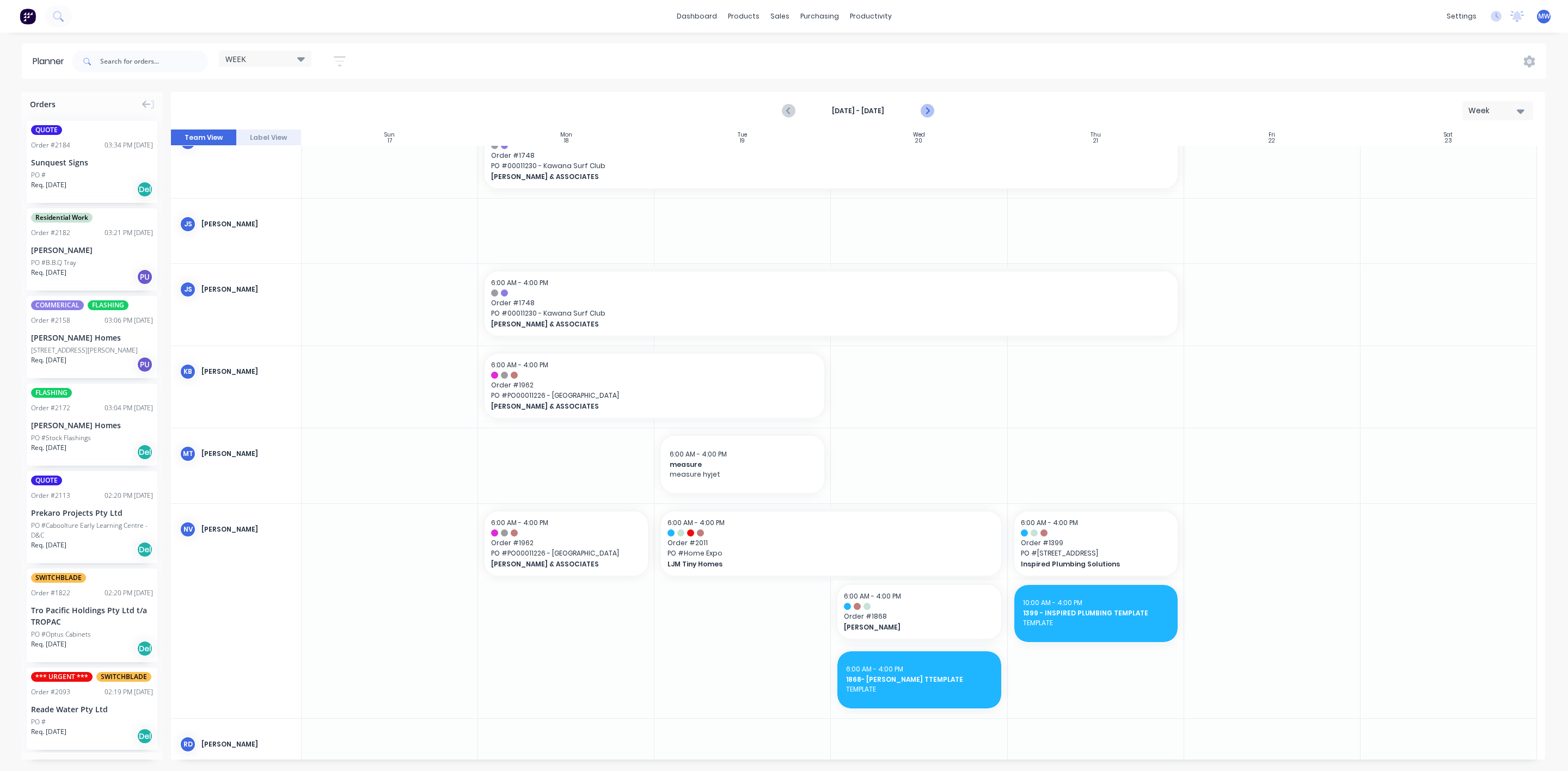
click at [926, 109] on icon "Next page" at bounding box center [926, 111] width 13 height 13
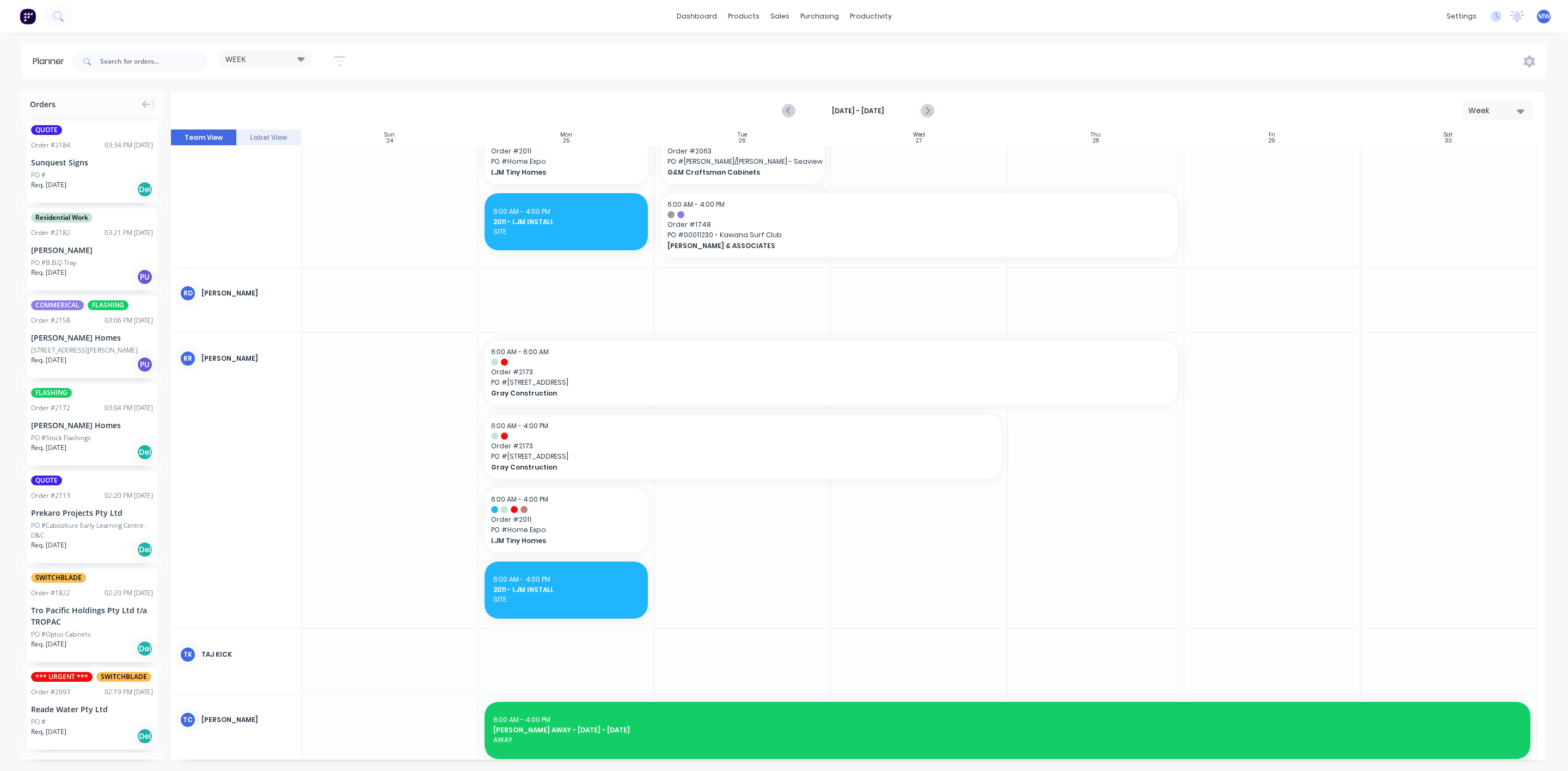
scroll to position [486, 0]
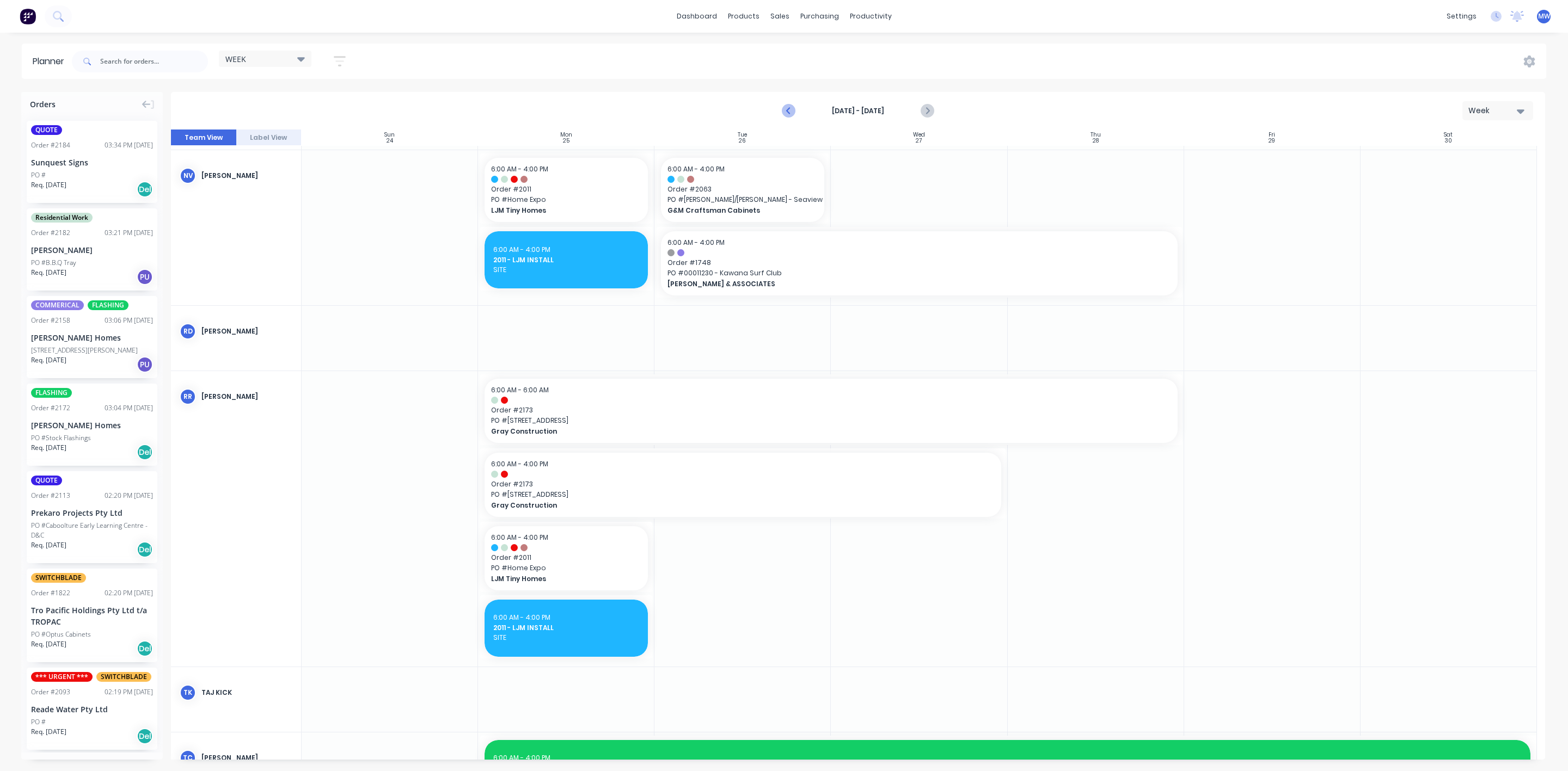
click at [789, 116] on icon "Previous page" at bounding box center [789, 111] width 13 height 13
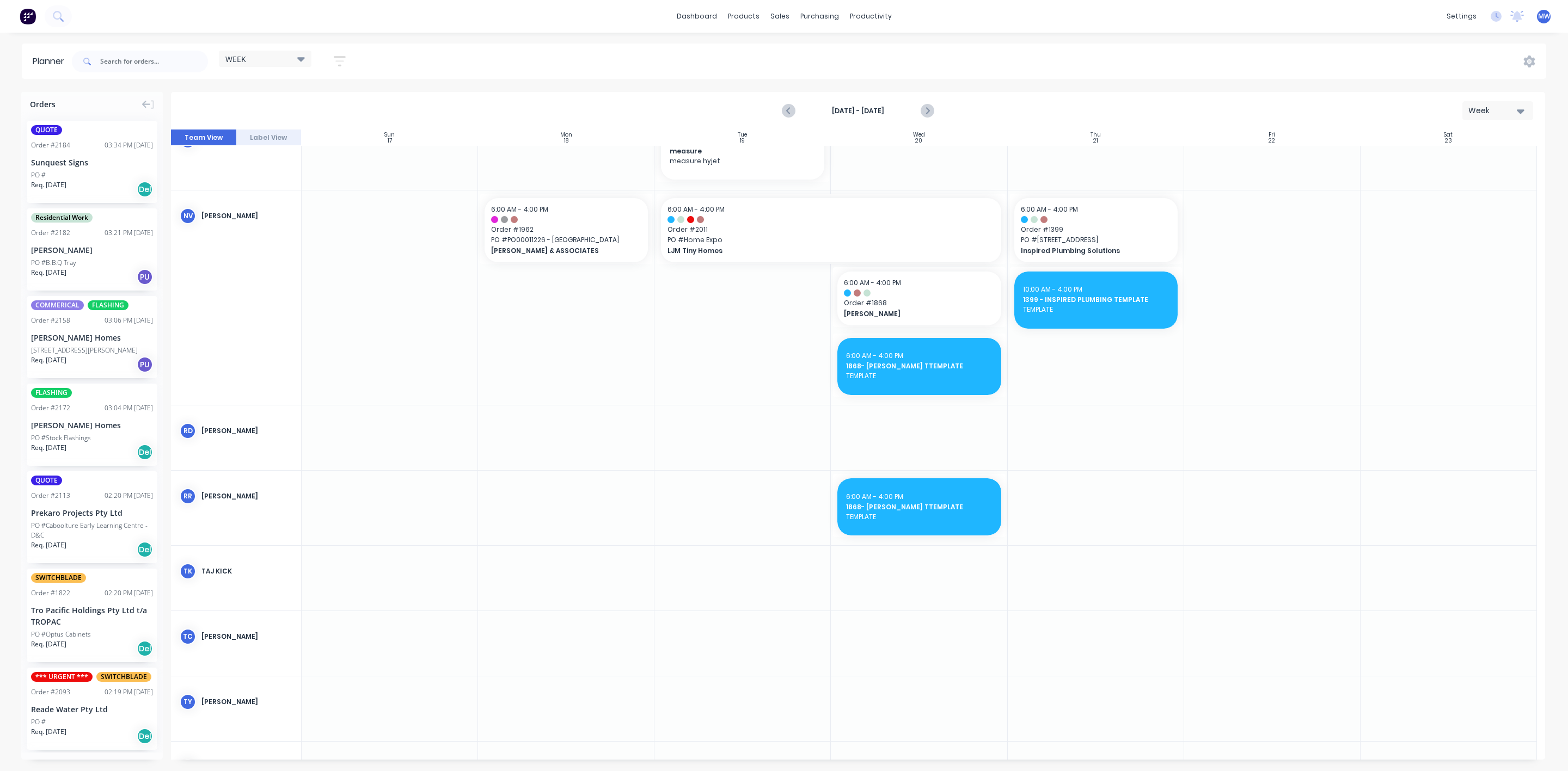
scroll to position [490, 0]
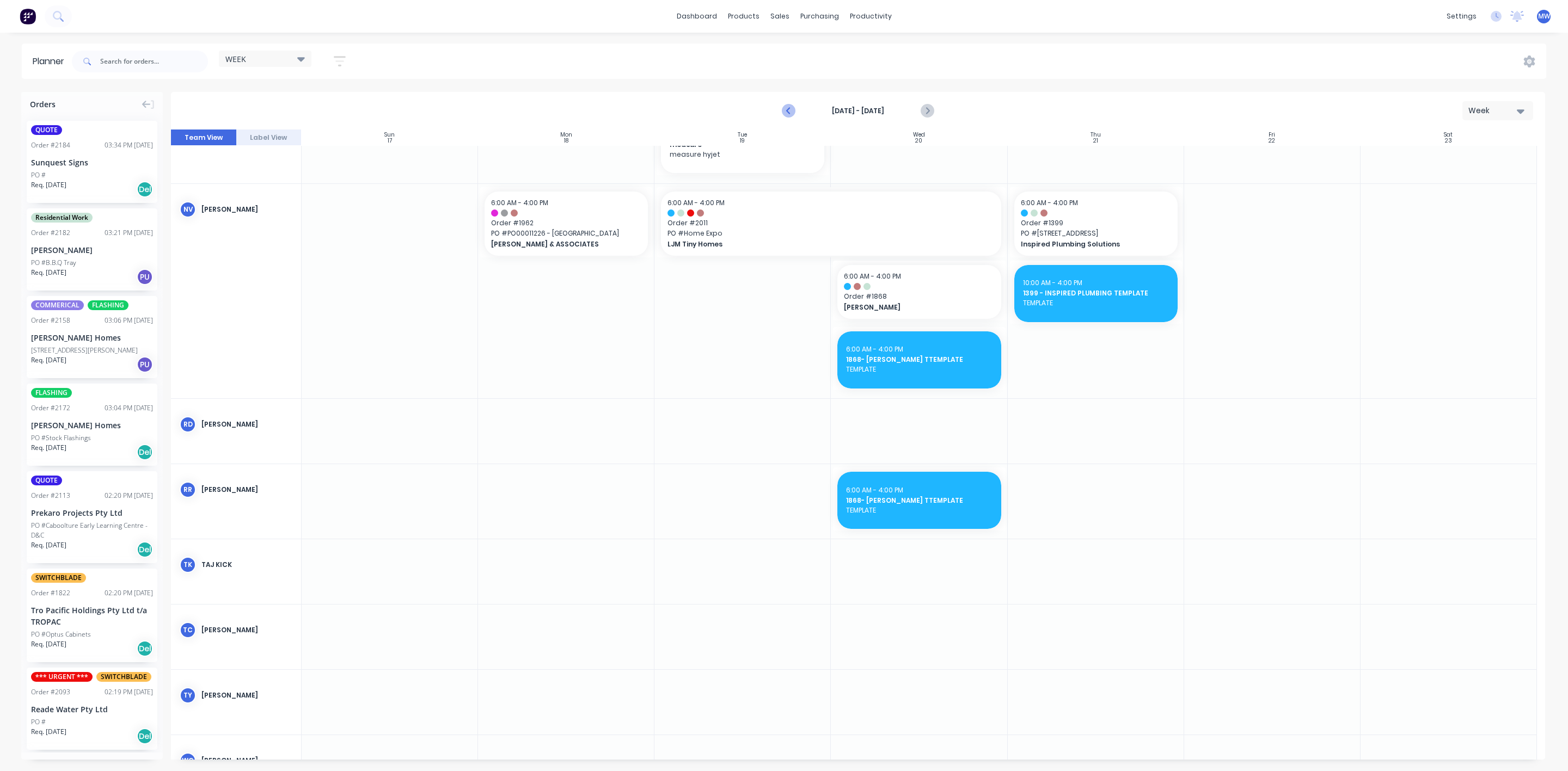
click at [784, 112] on icon "Previous page" at bounding box center [789, 111] width 13 height 13
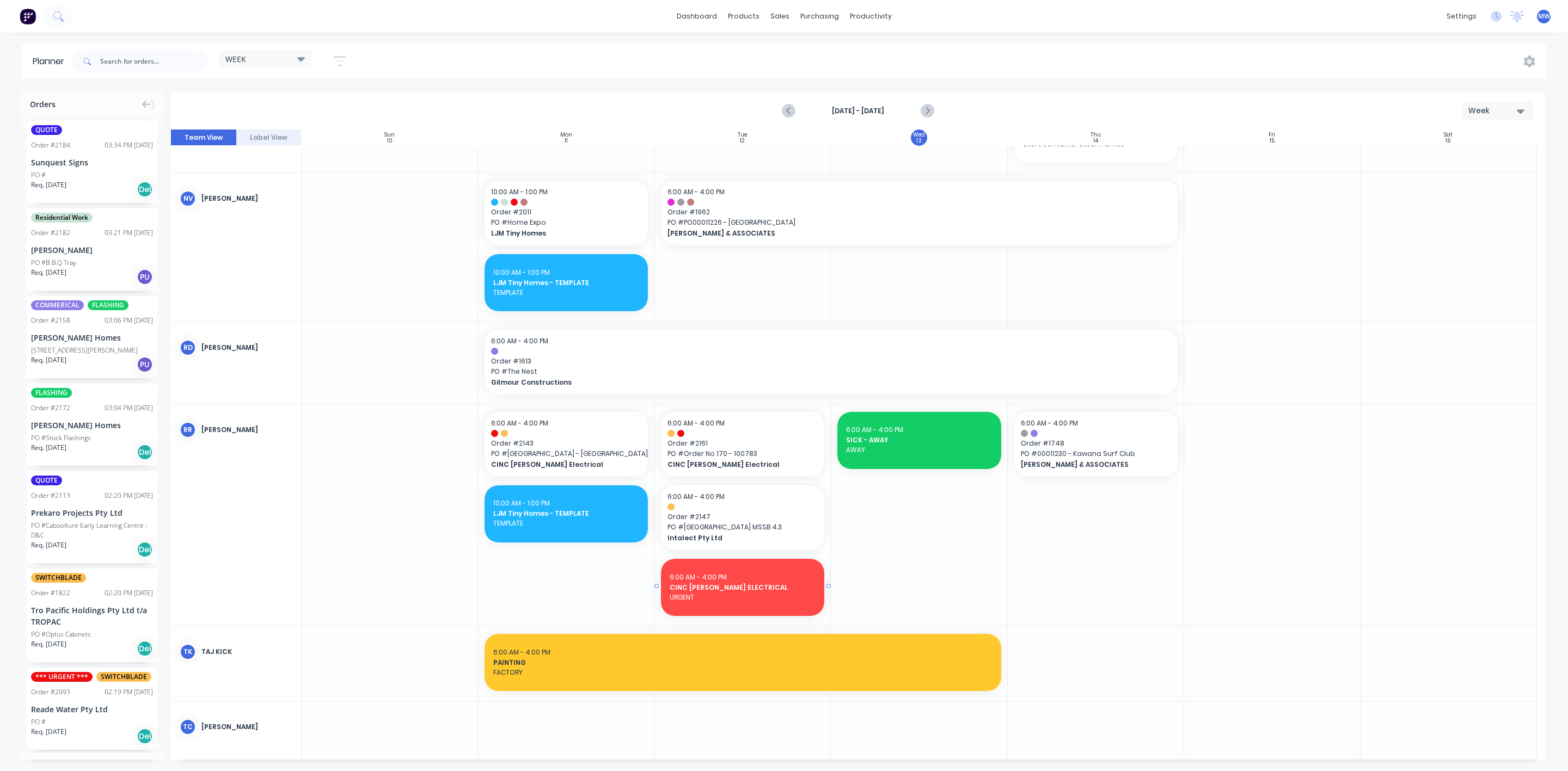
scroll to position [697, 0]
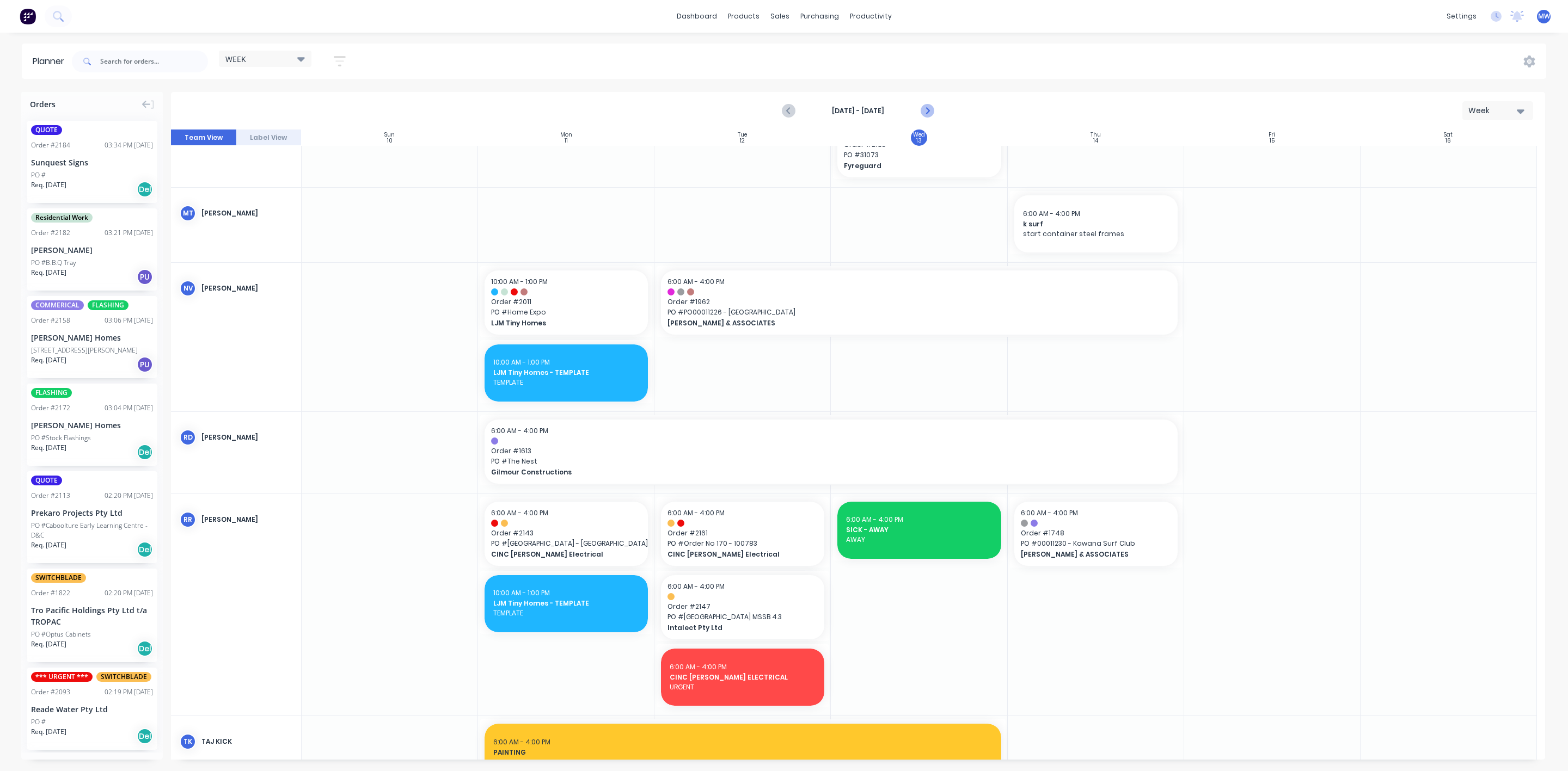
click at [927, 111] on icon "Next page" at bounding box center [926, 111] width 13 height 13
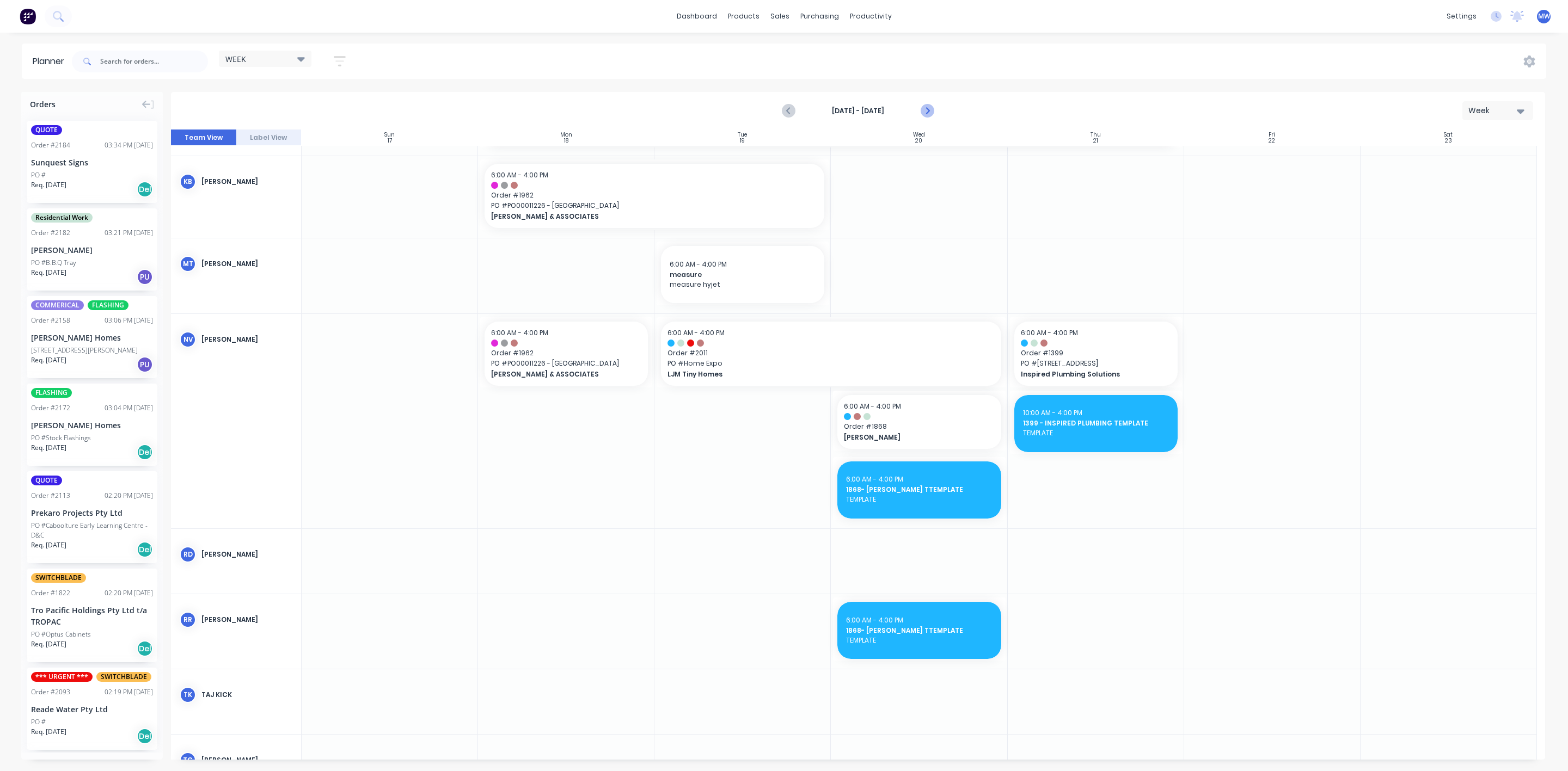
scroll to position [410, 0]
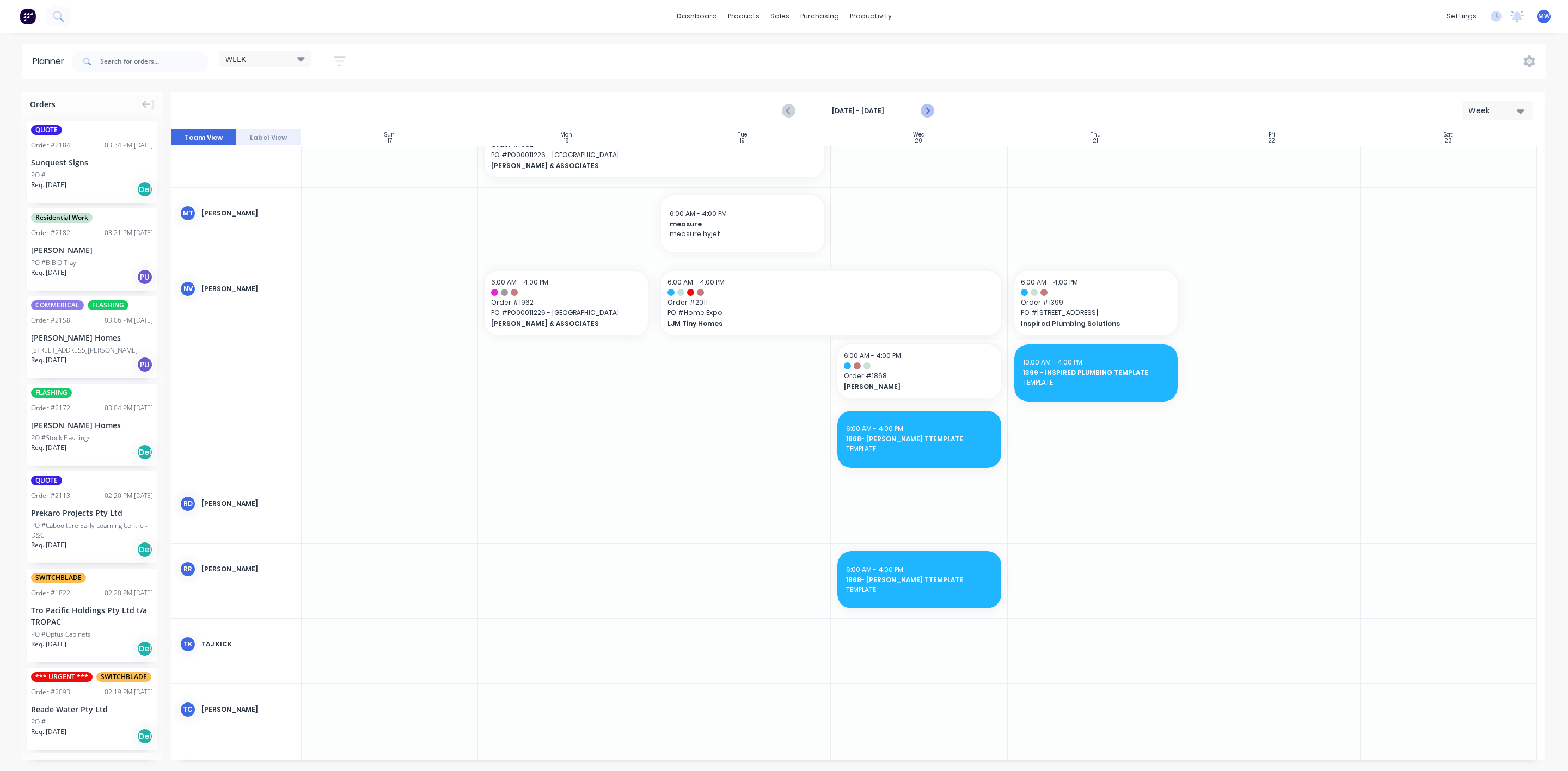
click at [927, 112] on icon "Next page" at bounding box center [927, 111] width 5 height 9
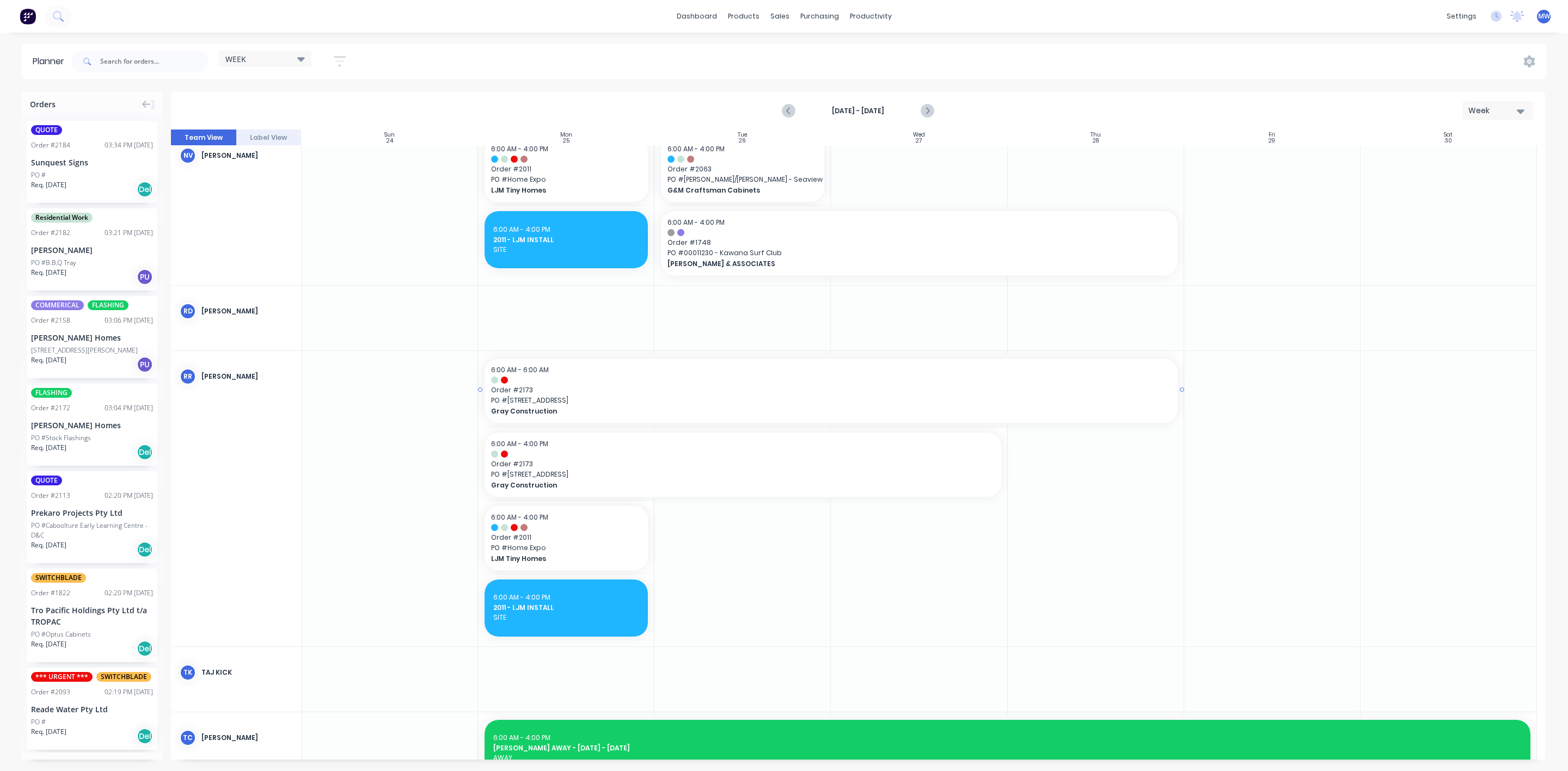
scroll to position [628, 0]
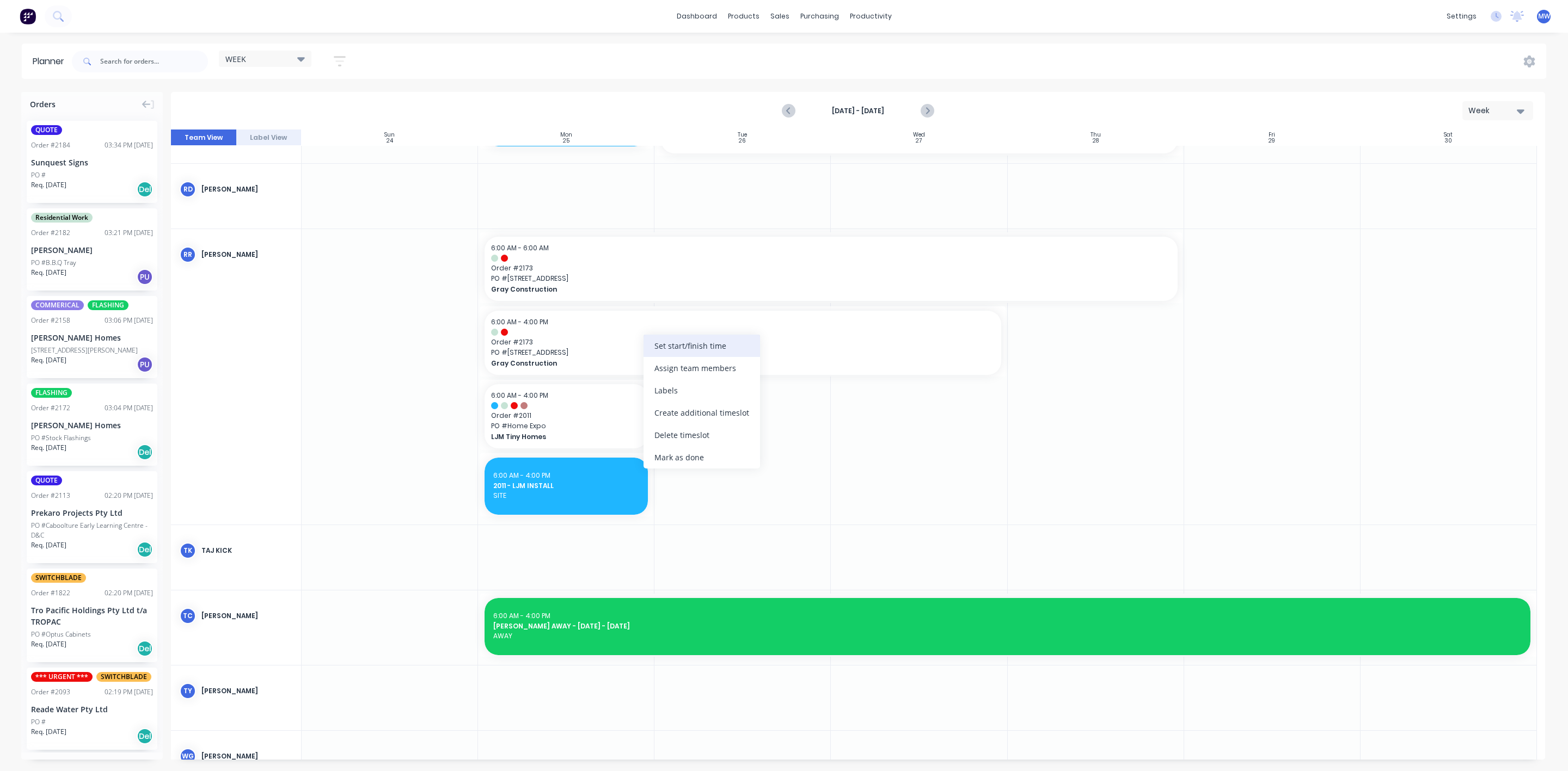
click at [714, 353] on div "Set start/finish time" at bounding box center [701, 346] width 116 height 22
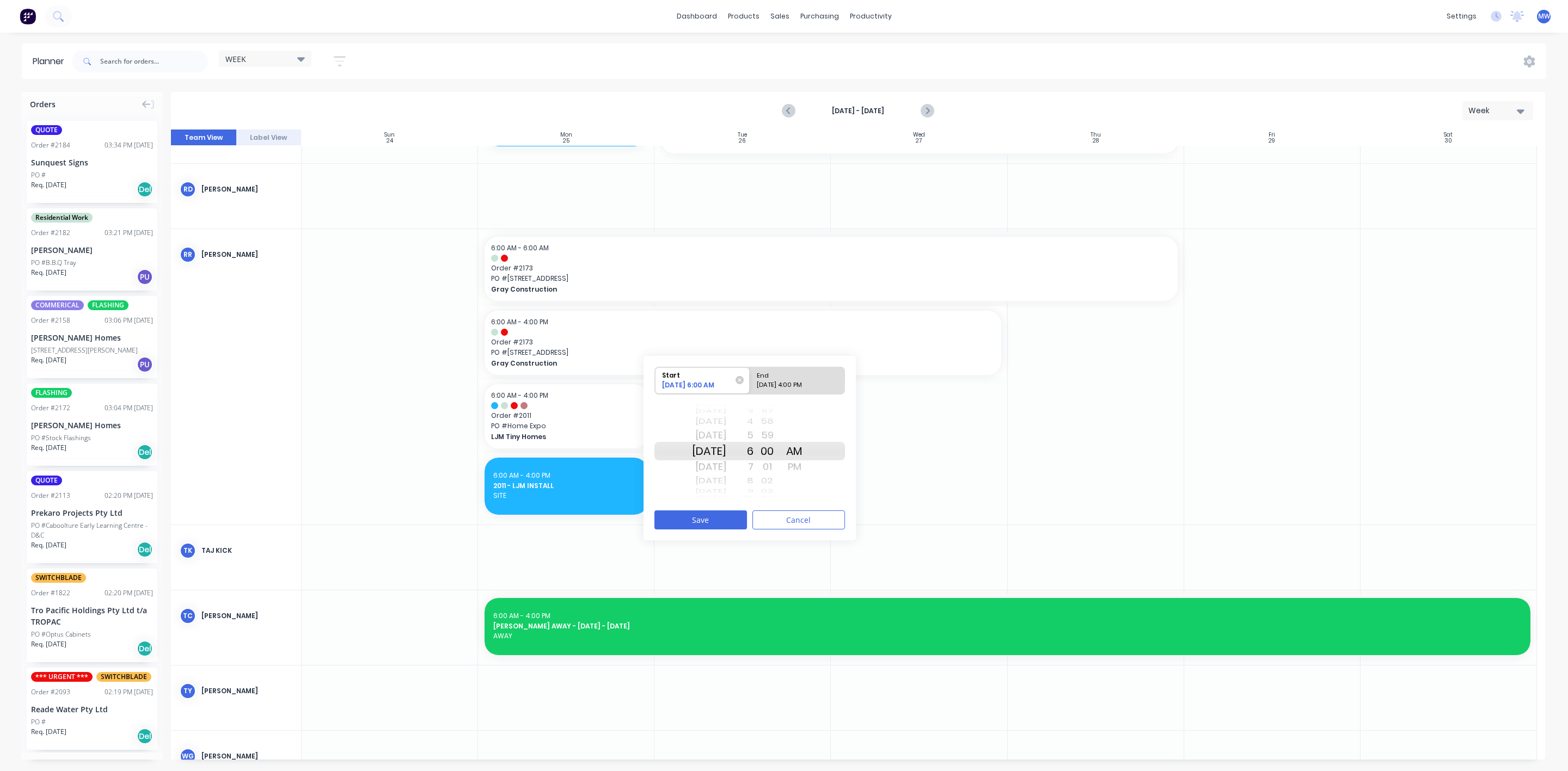
click at [726, 448] on div "[DATE]" at bounding box center [709, 451] width 35 height 18
click at [804, 383] on div "[DATE] 4:00 PM" at bounding box center [792, 387] width 79 height 14
click at [750, 383] on input "End [DATE] 4:00 PM" at bounding box center [749, 380] width 1 height 26
radio input "true"
click at [699, 518] on button "Save" at bounding box center [700, 520] width 92 height 19
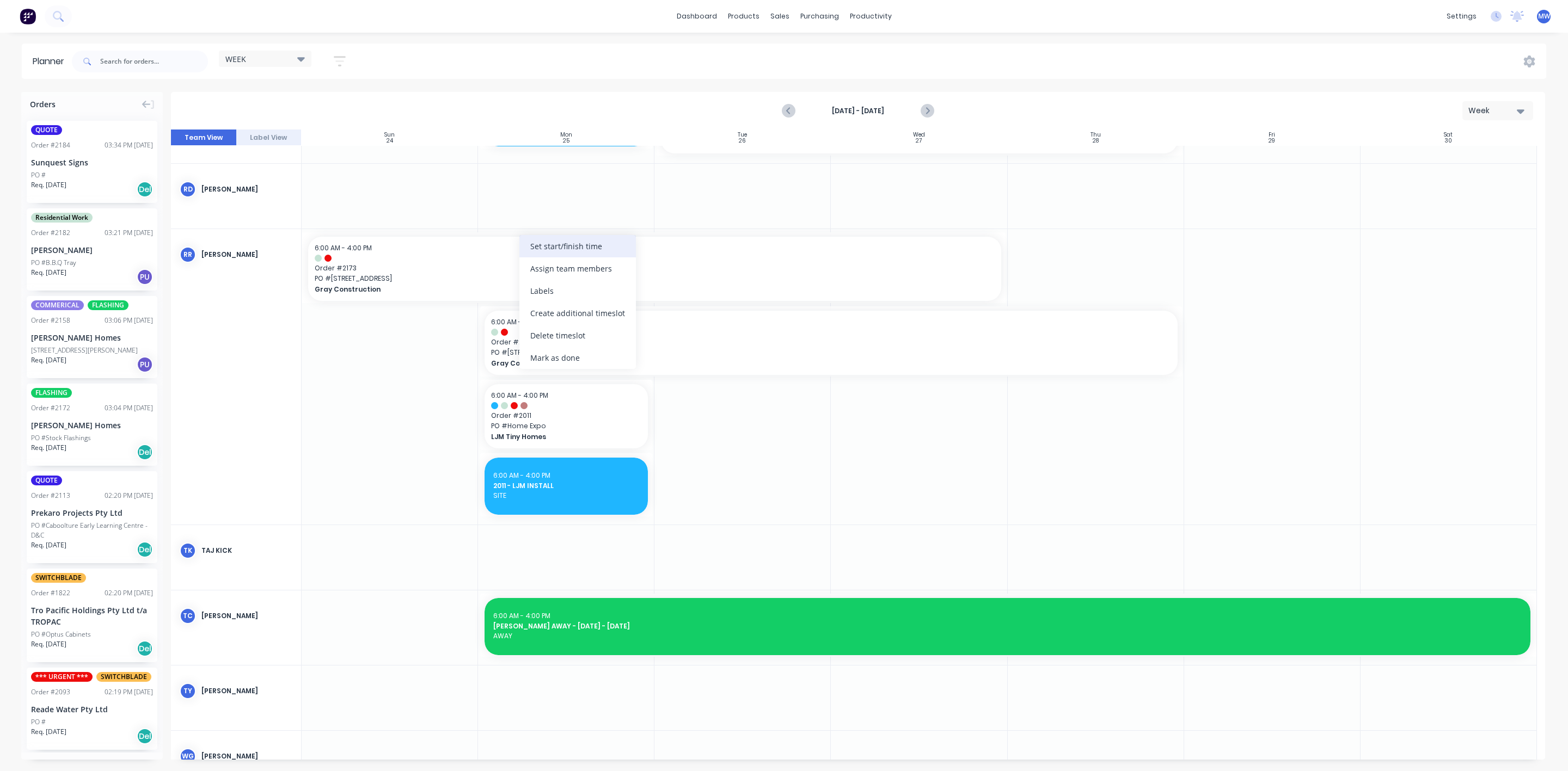
click at [563, 244] on div "Set start/finish time" at bounding box center [577, 246] width 116 height 22
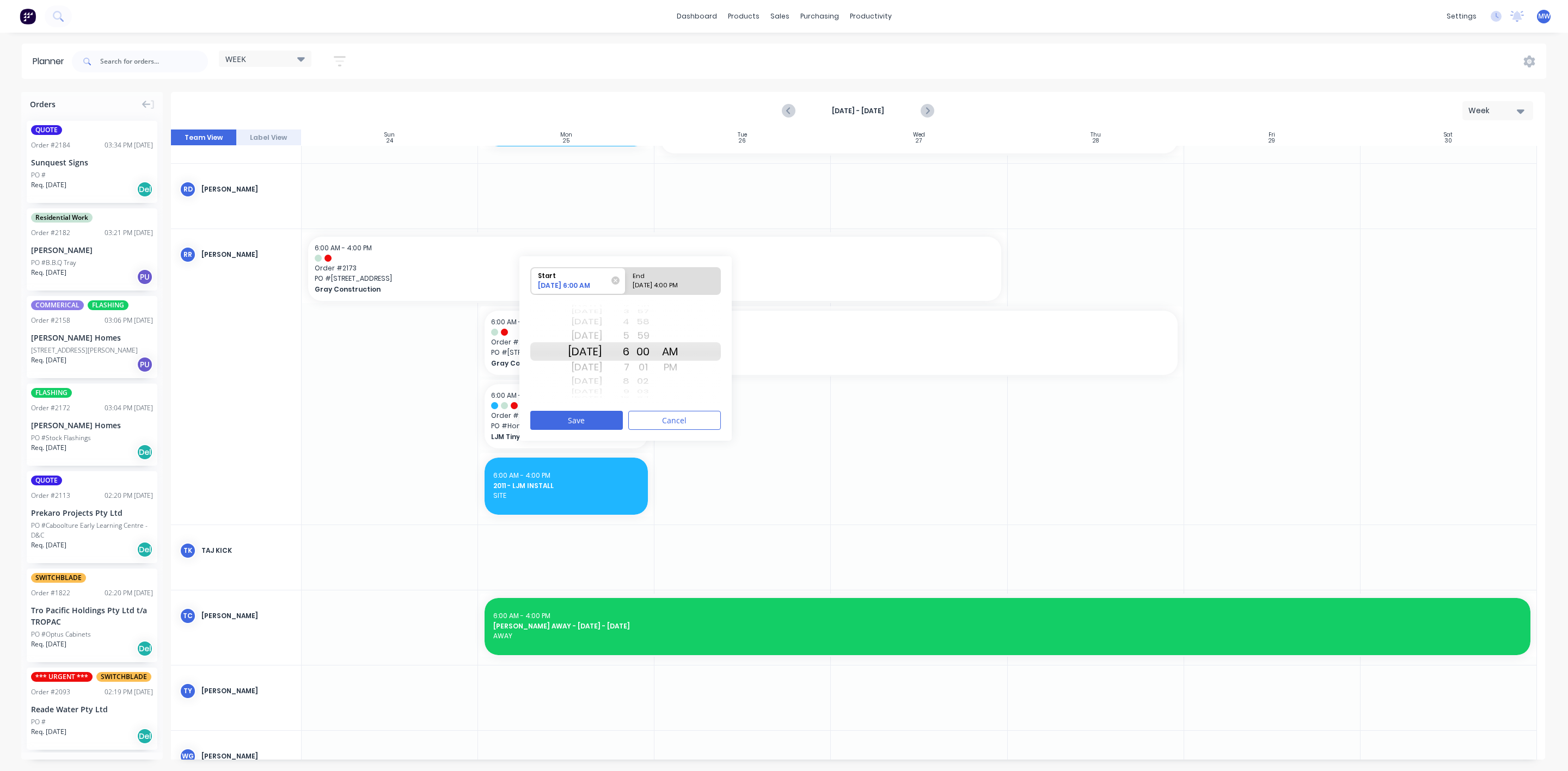
click at [602, 366] on div "[DATE]" at bounding box center [585, 367] width 35 height 18
click at [691, 282] on div "[DATE] 4:00 PM" at bounding box center [668, 287] width 79 height 14
click at [626, 282] on input "End [DATE] 4:00 PM" at bounding box center [625, 281] width 1 height 26
radio input "true"
click at [591, 368] on div "[DATE]" at bounding box center [585, 367] width 35 height 18
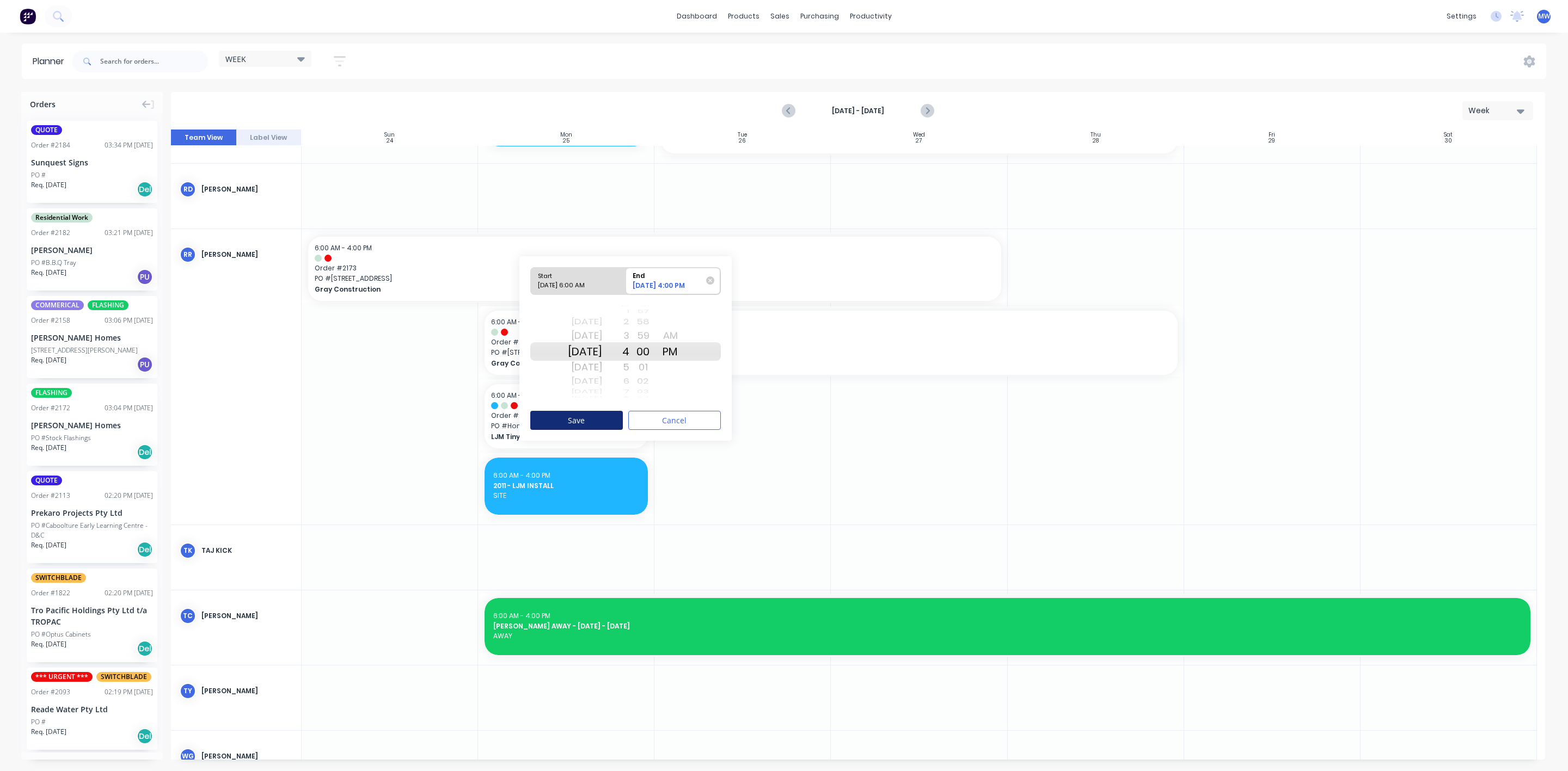
click at [591, 425] on button "Save" at bounding box center [576, 420] width 92 height 19
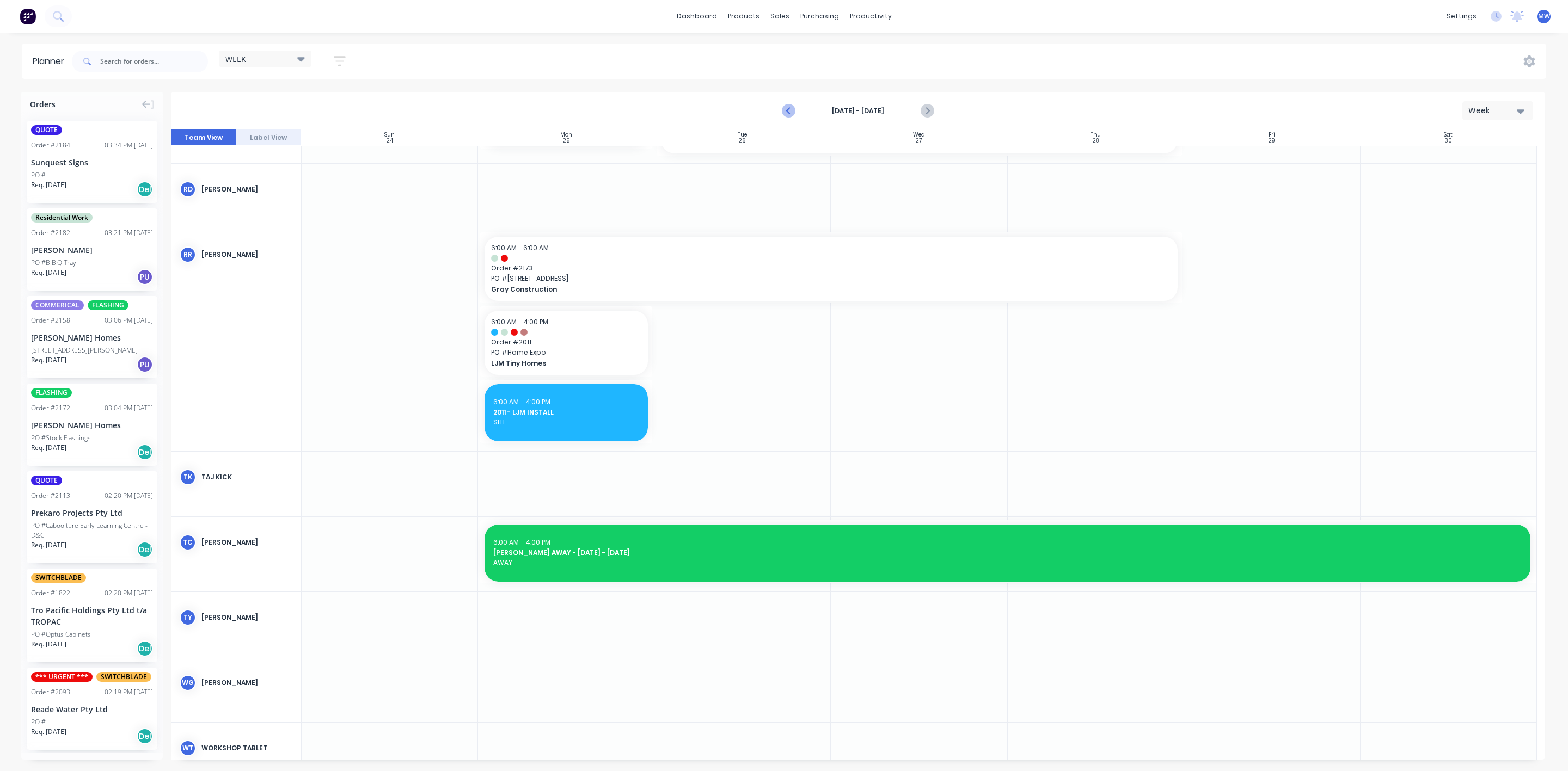
click at [786, 112] on icon "Previous page" at bounding box center [789, 111] width 13 height 13
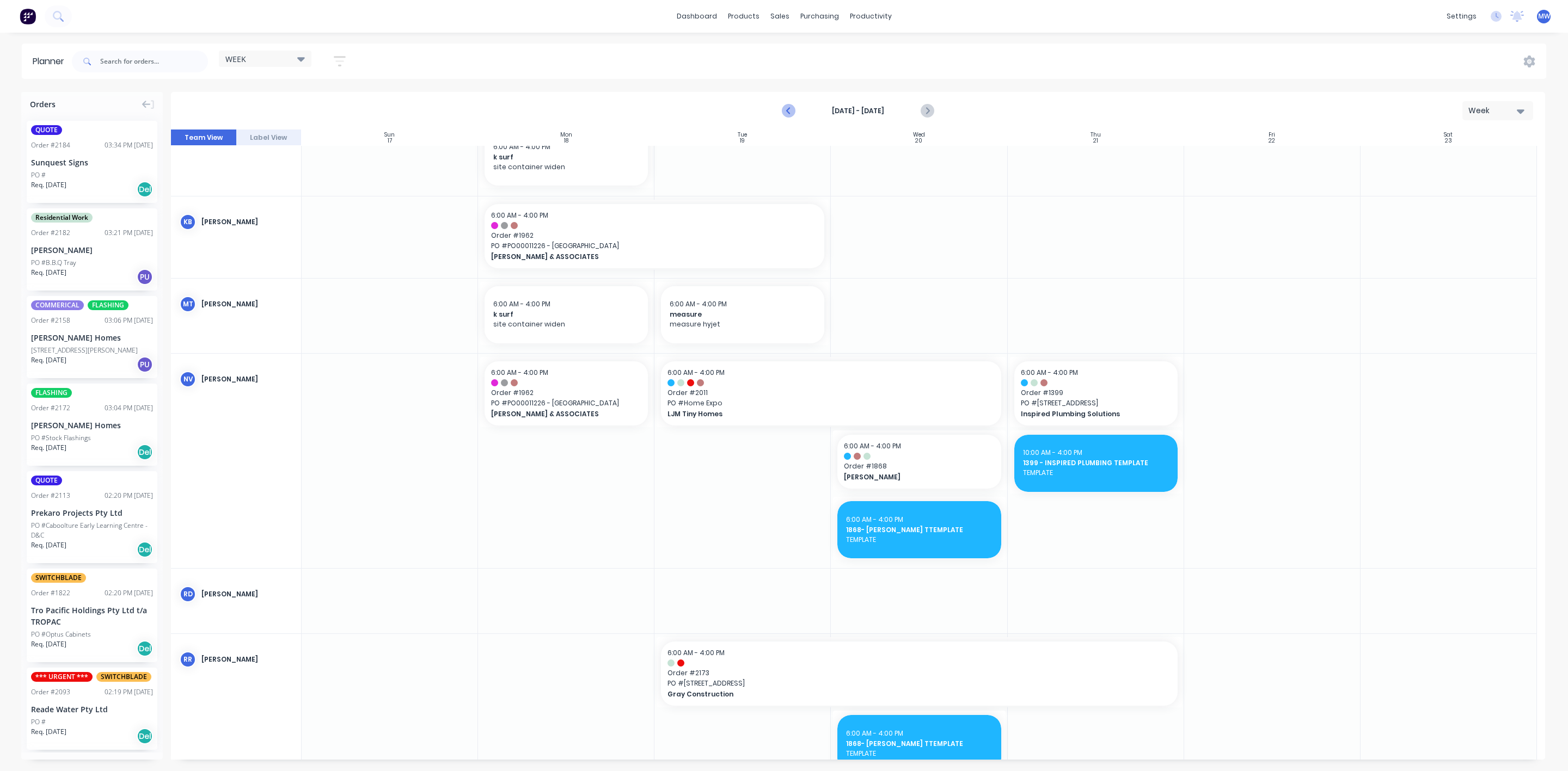
scroll to position [610, 0]
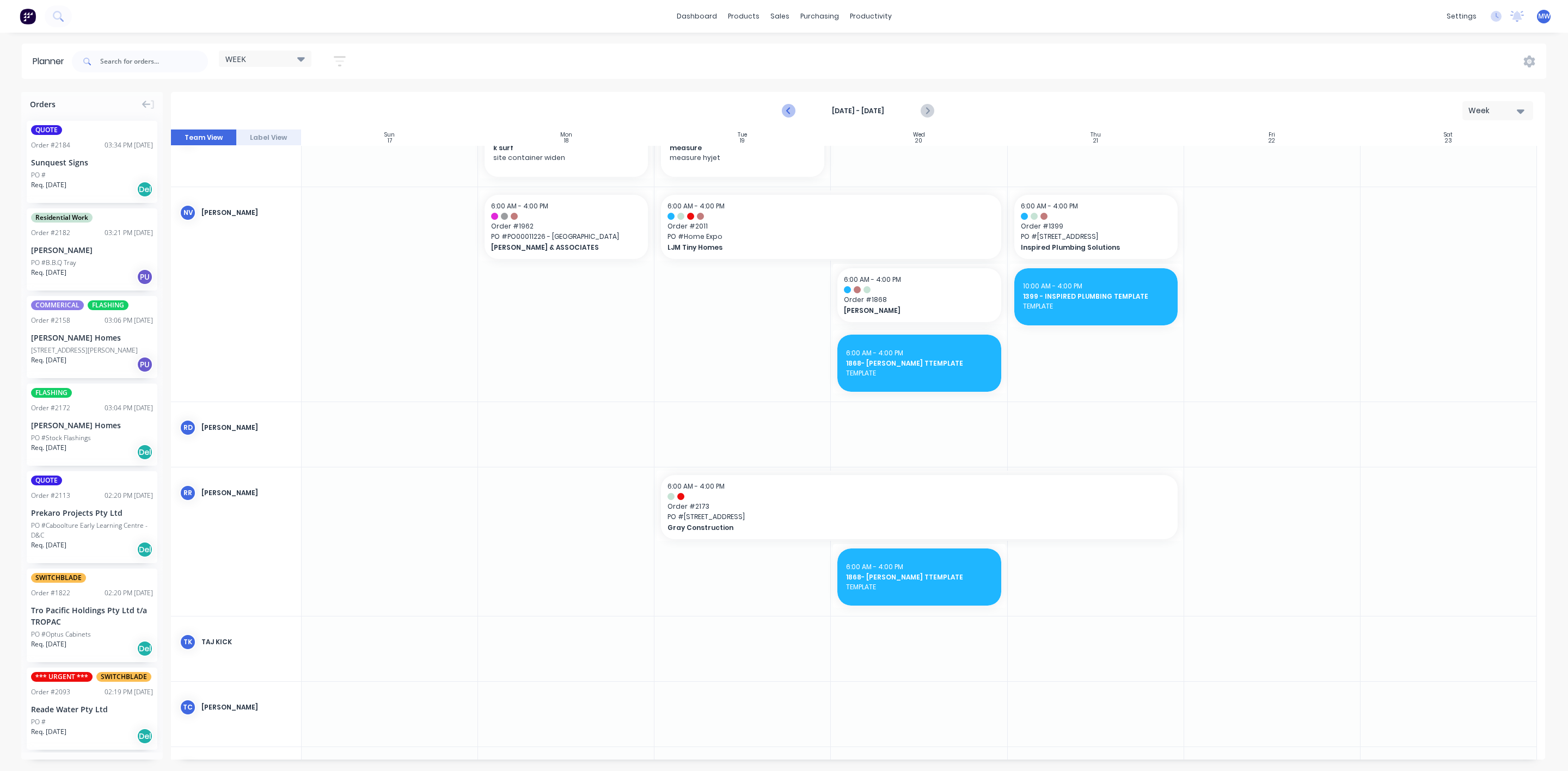
click at [788, 109] on icon "Previous page" at bounding box center [789, 111] width 5 height 9
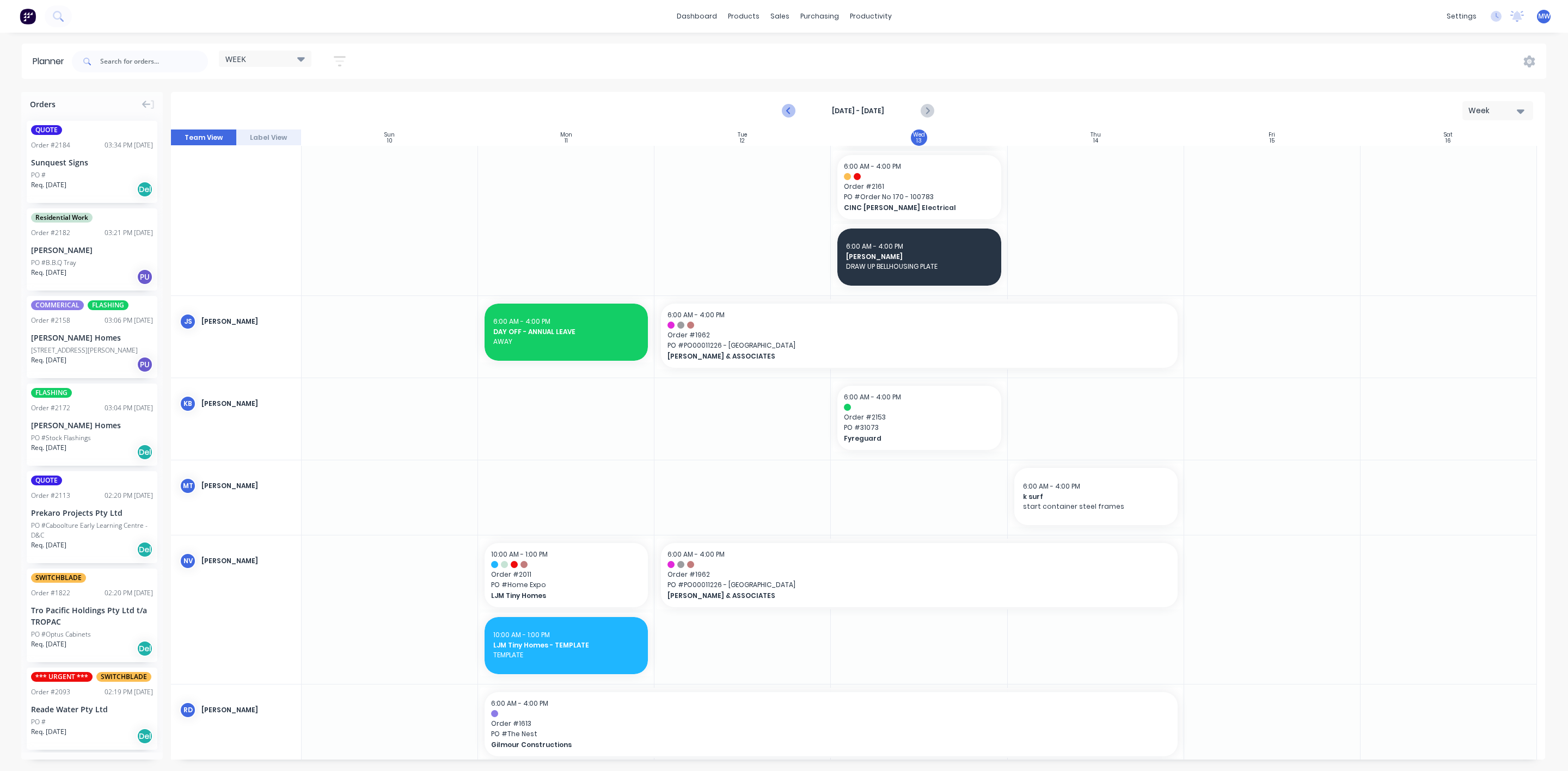
scroll to position [510, 0]
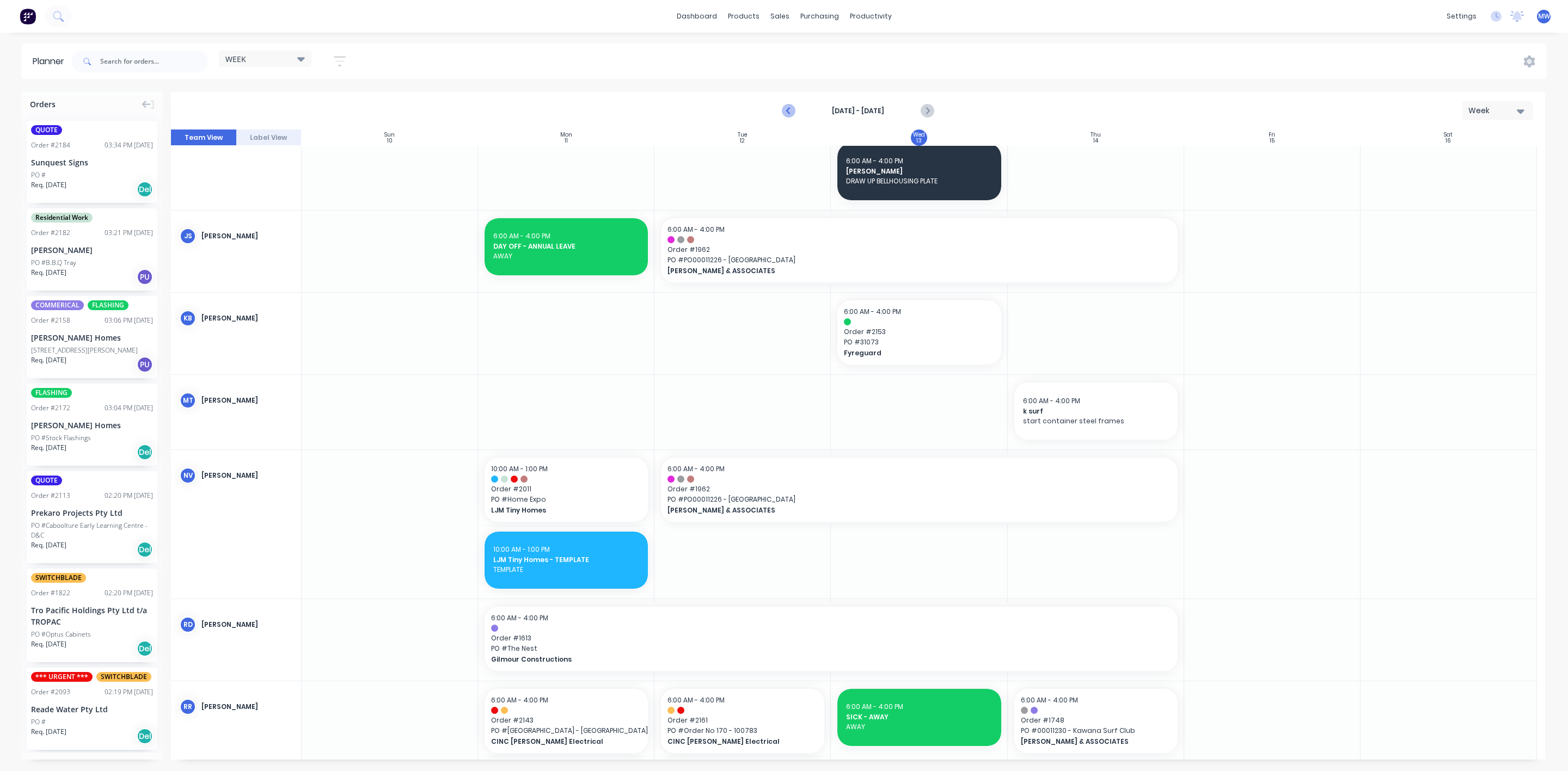
click at [788, 110] on icon "Previous page" at bounding box center [789, 111] width 5 height 9
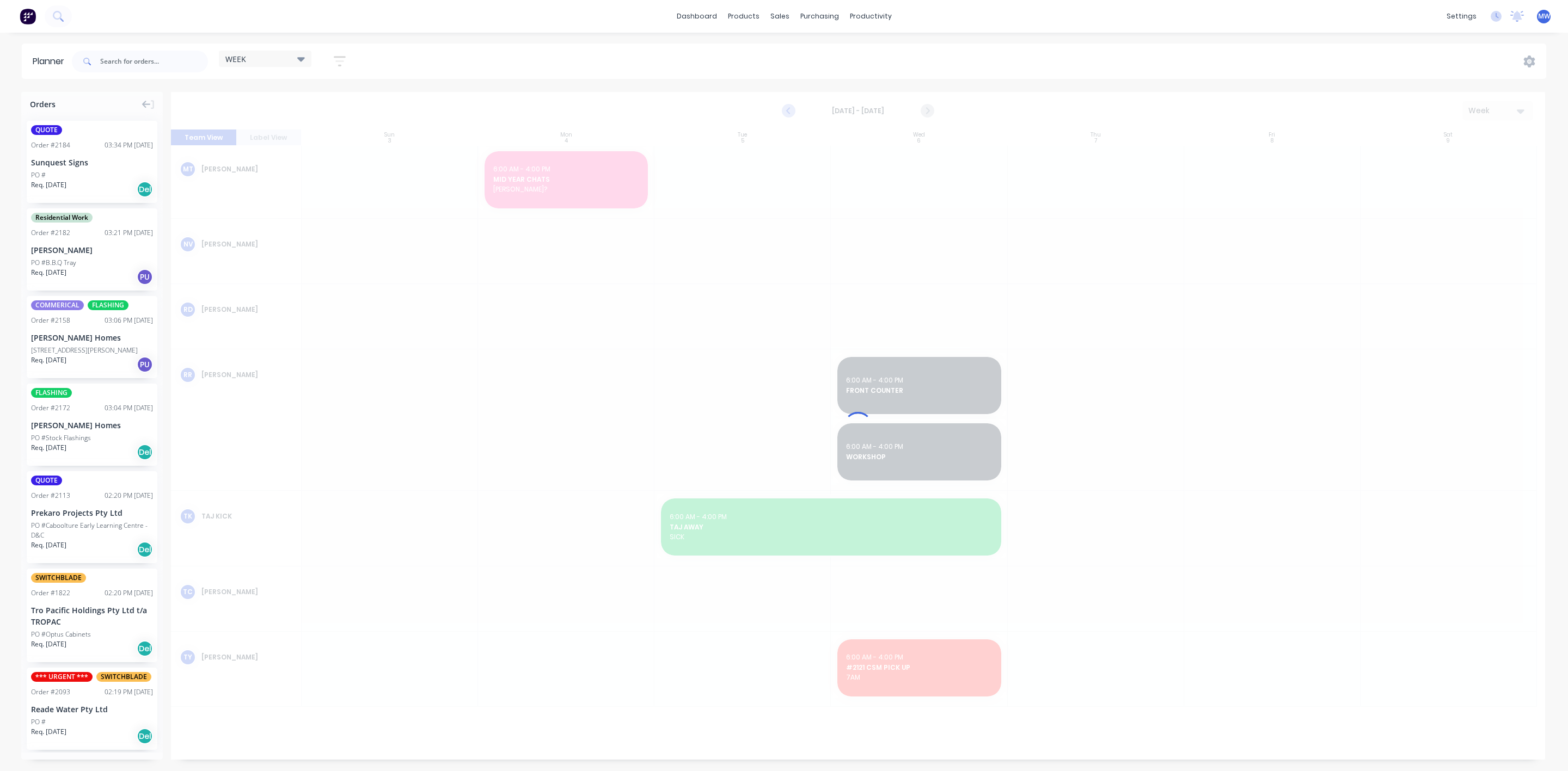
scroll to position [156, 0]
